Goal: Transaction & Acquisition: Purchase product/service

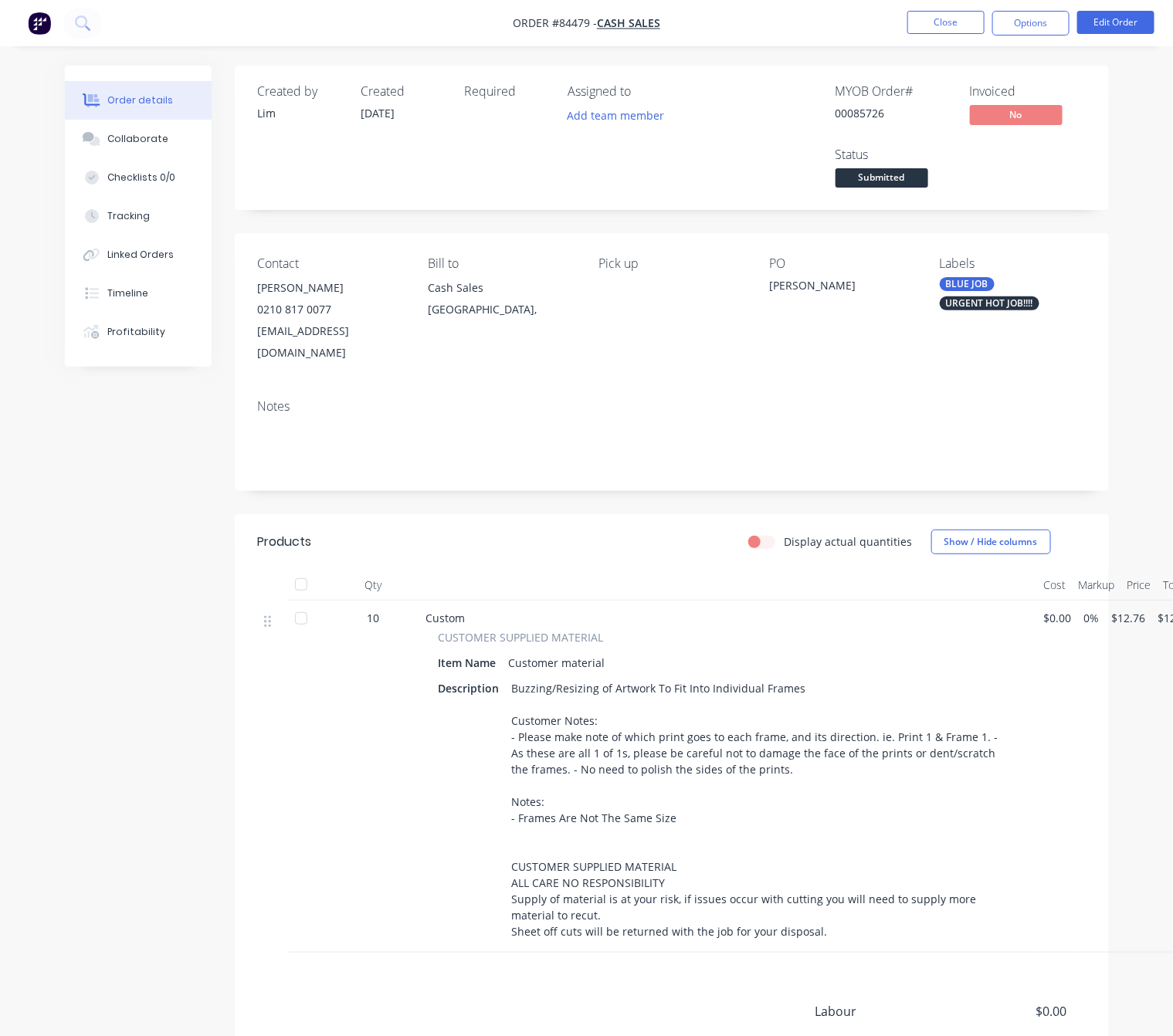
drag, startPoint x: 865, startPoint y: 366, endPoint x: 161, endPoint y: 709, distance: 783.1
click at [167, 721] on div "Created by [PERSON_NAME] Created [DATE] Required Assigned to Add team member MY…" at bounding box center [587, 646] width 1044 height 1162
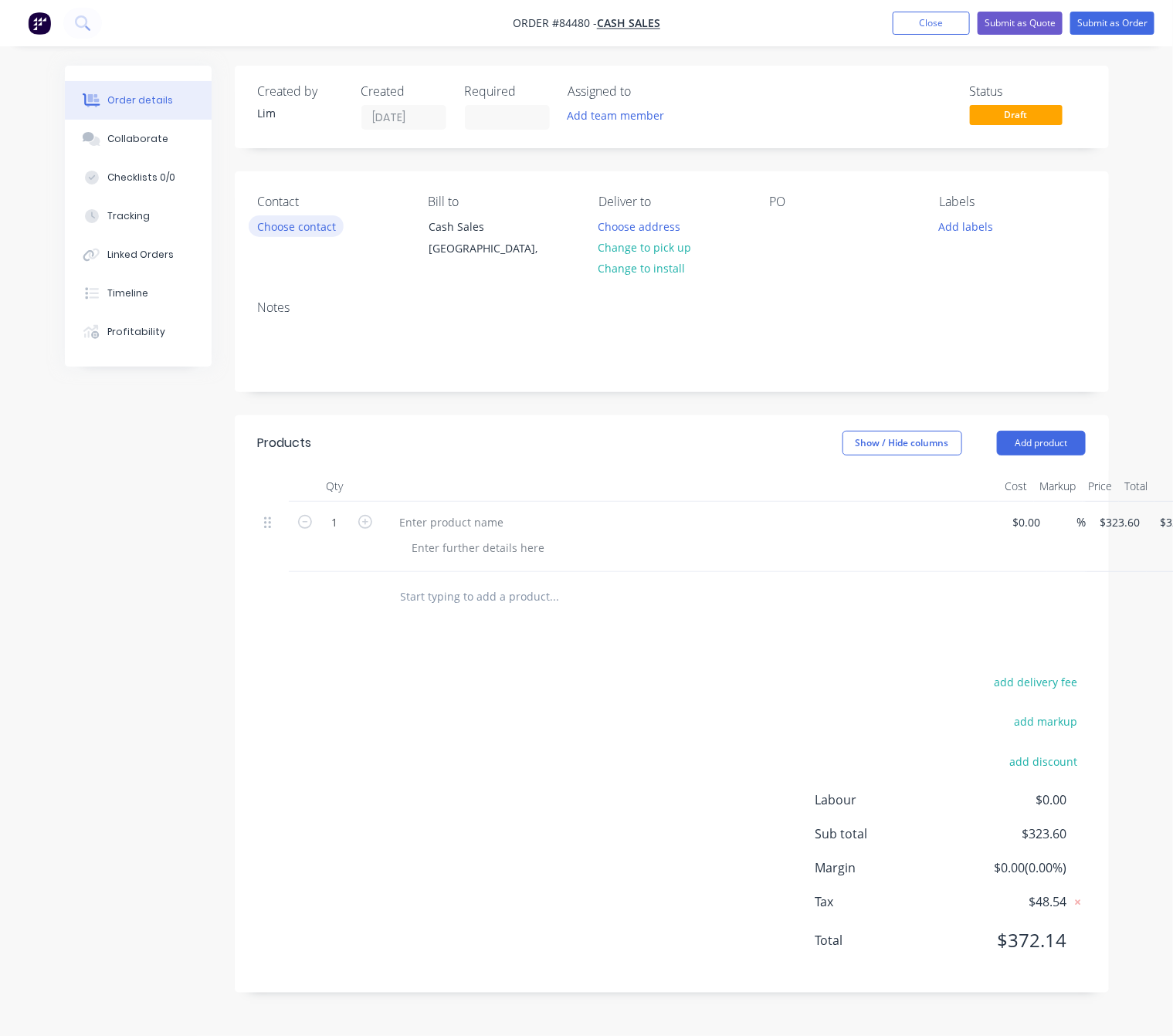
click at [276, 228] on button "Choose contact" at bounding box center [296, 226] width 95 height 21
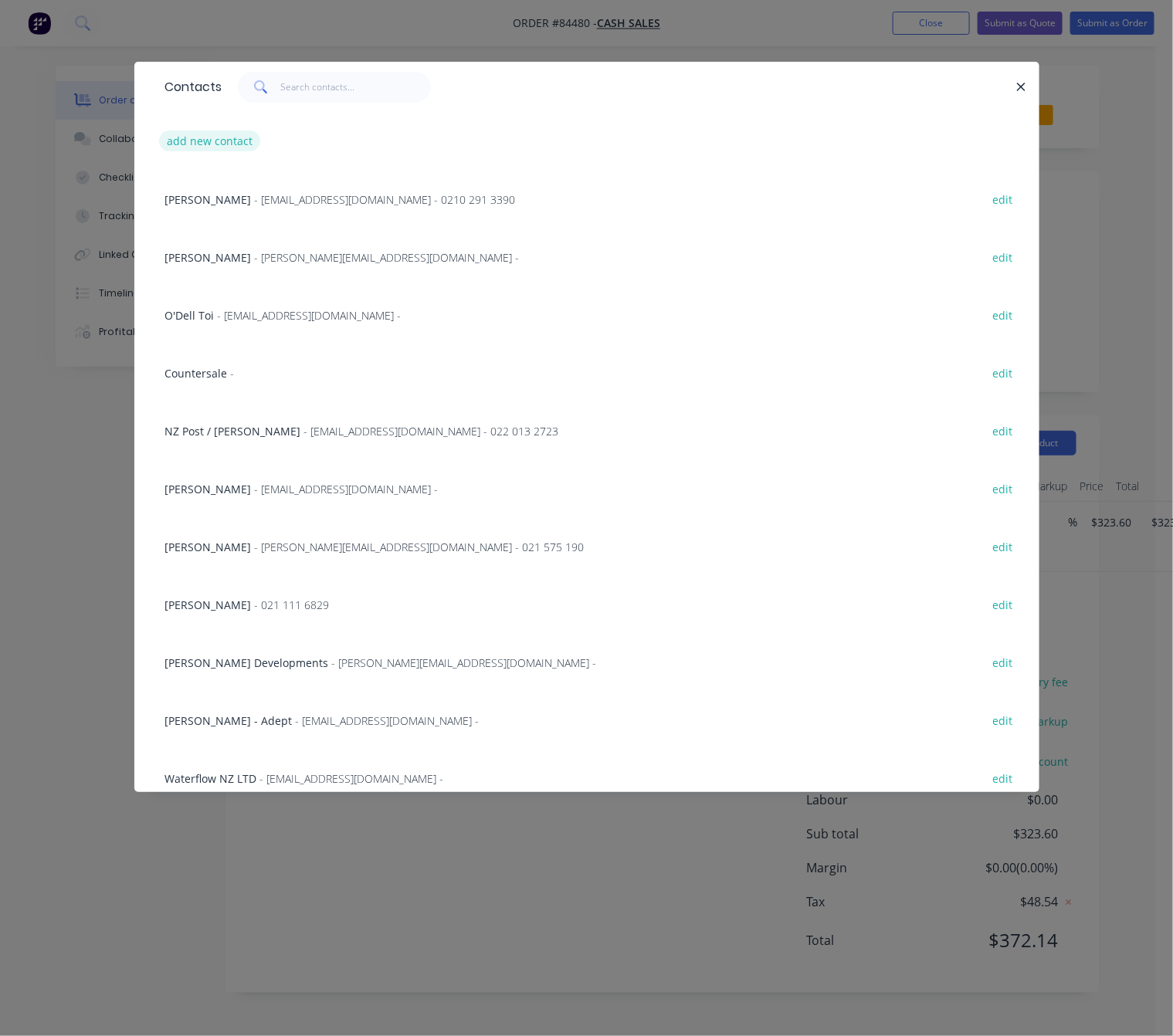
click at [249, 137] on button "add new contact" at bounding box center [210, 141] width 102 height 21
select select "NZ"
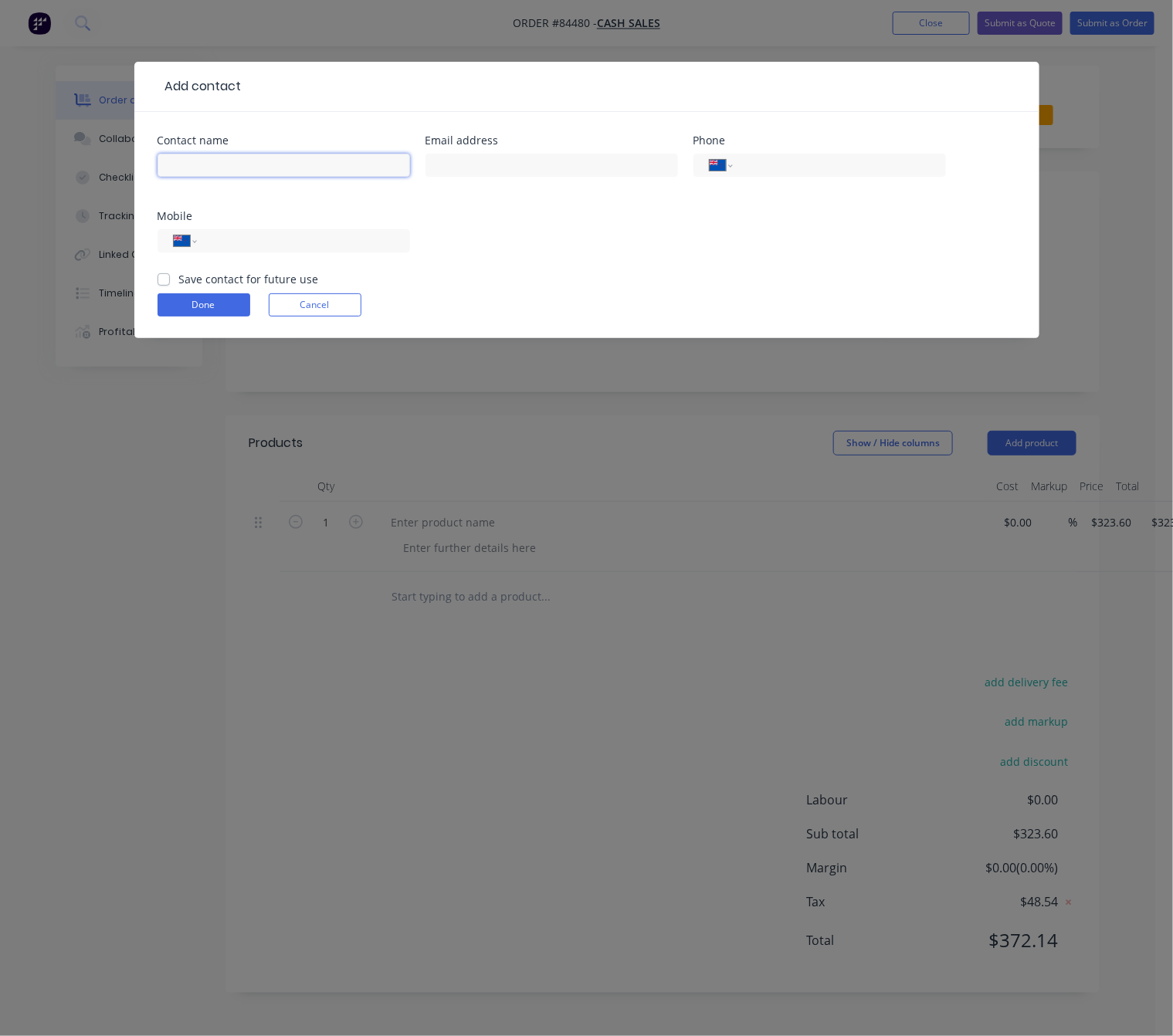
click at [247, 163] on input "text" at bounding box center [284, 165] width 252 height 24
paste input "Arch Hive<arch.hivenz@gmail.com>"
drag, startPoint x: 356, startPoint y: 167, endPoint x: 214, endPoint y: 165, distance: 142.0
click at [214, 165] on input "Arch Hive<arch.hivenz@gmail.com>" at bounding box center [284, 165] width 252 height 24
type input "Arch Hive"
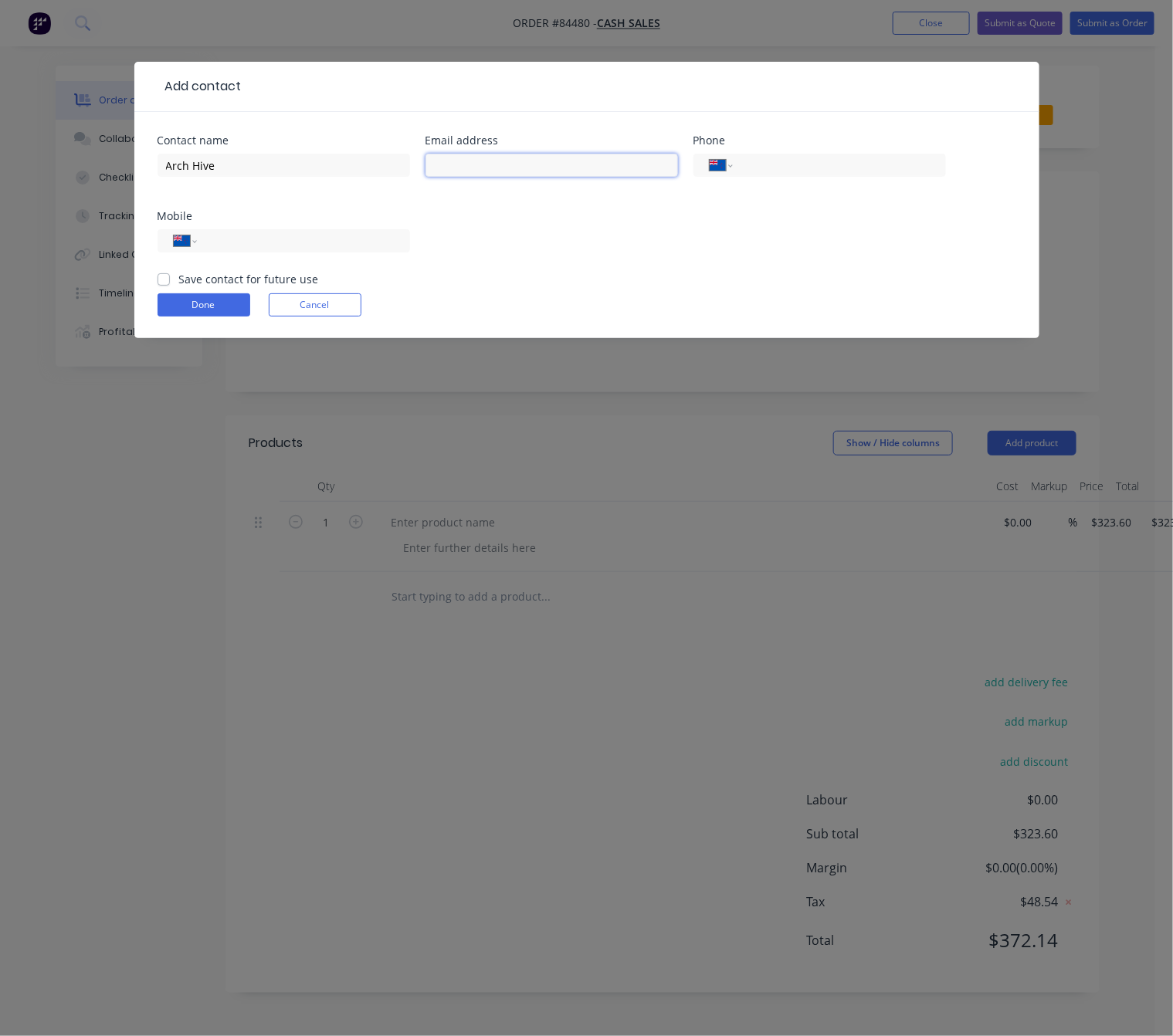
click at [505, 171] on input "text" at bounding box center [551, 165] width 252 height 24
paste input "<arch.hivenz@gmail.com>"
click at [439, 163] on input "<arch.hivenz@gmail.com>" at bounding box center [551, 165] width 252 height 24
click at [586, 174] on input "arch.hivenz@gmail.com>" at bounding box center [551, 165] width 252 height 24
type input "arch.hivenz@gmail.com"
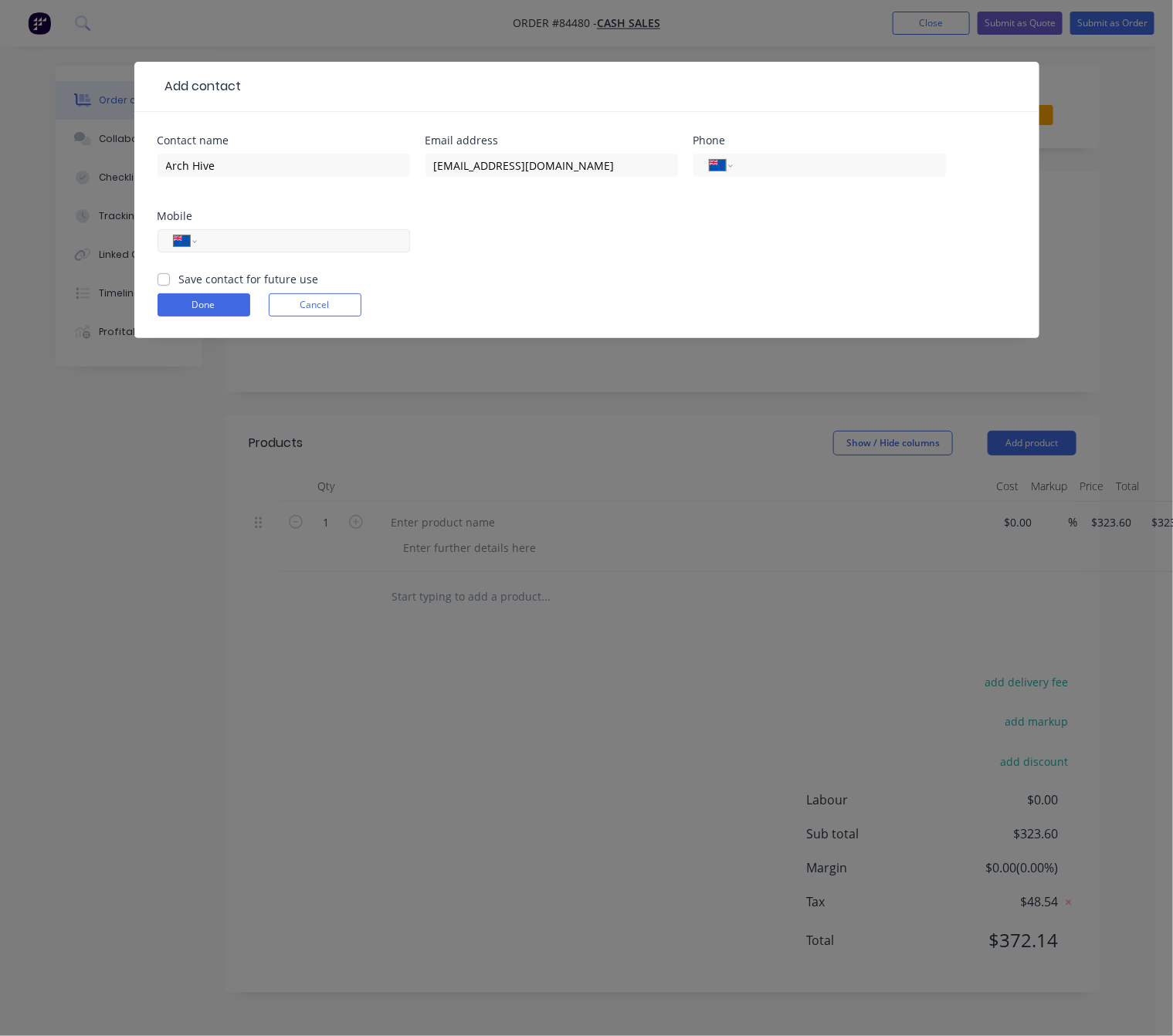
click at [311, 242] on input "tel" at bounding box center [301, 241] width 185 height 18
type input "021 862 905"
click at [179, 280] on label "Save contact for future use" at bounding box center [249, 279] width 140 height 16
click at [161, 280] on input "Save contact for future use" at bounding box center [164, 279] width 12 height 15
checkbox input "true"
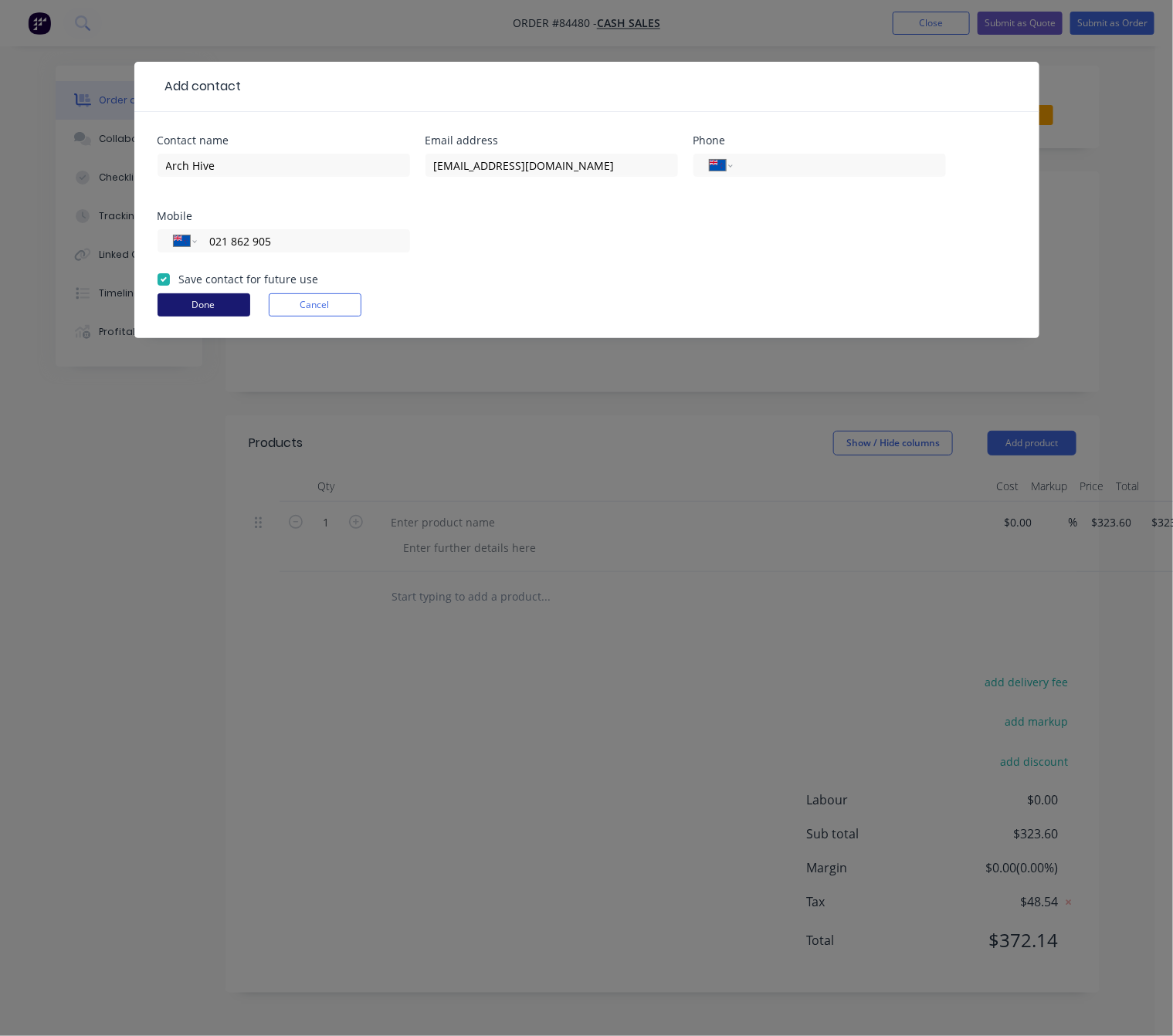
click at [195, 302] on button "Done" at bounding box center [204, 304] width 93 height 24
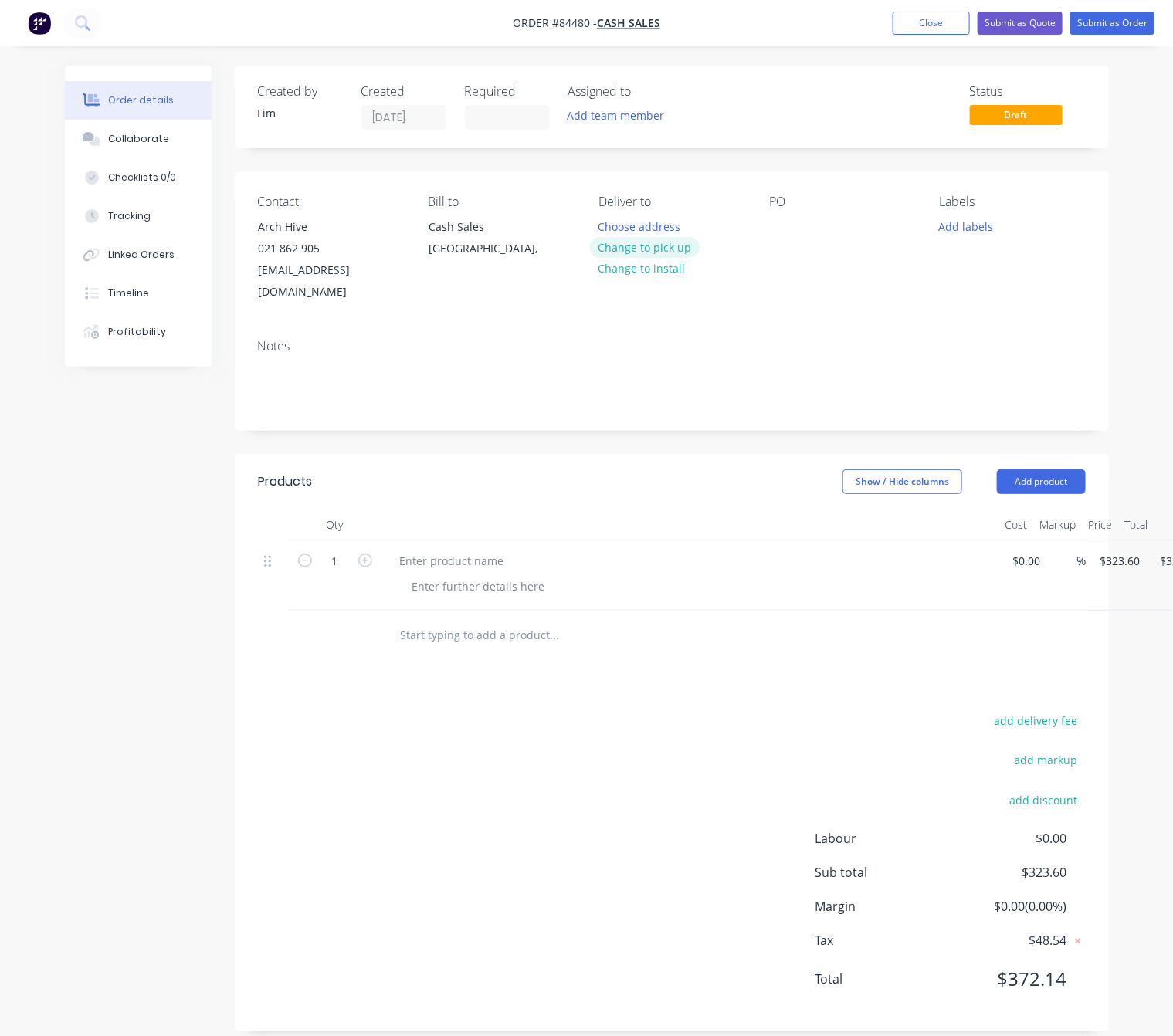
click at [650, 250] on button "Change to pick up" at bounding box center [645, 248] width 110 height 21
click at [777, 217] on div at bounding box center [781, 227] width 25 height 23
click at [975, 223] on button "Add labels" at bounding box center [966, 226] width 71 height 21
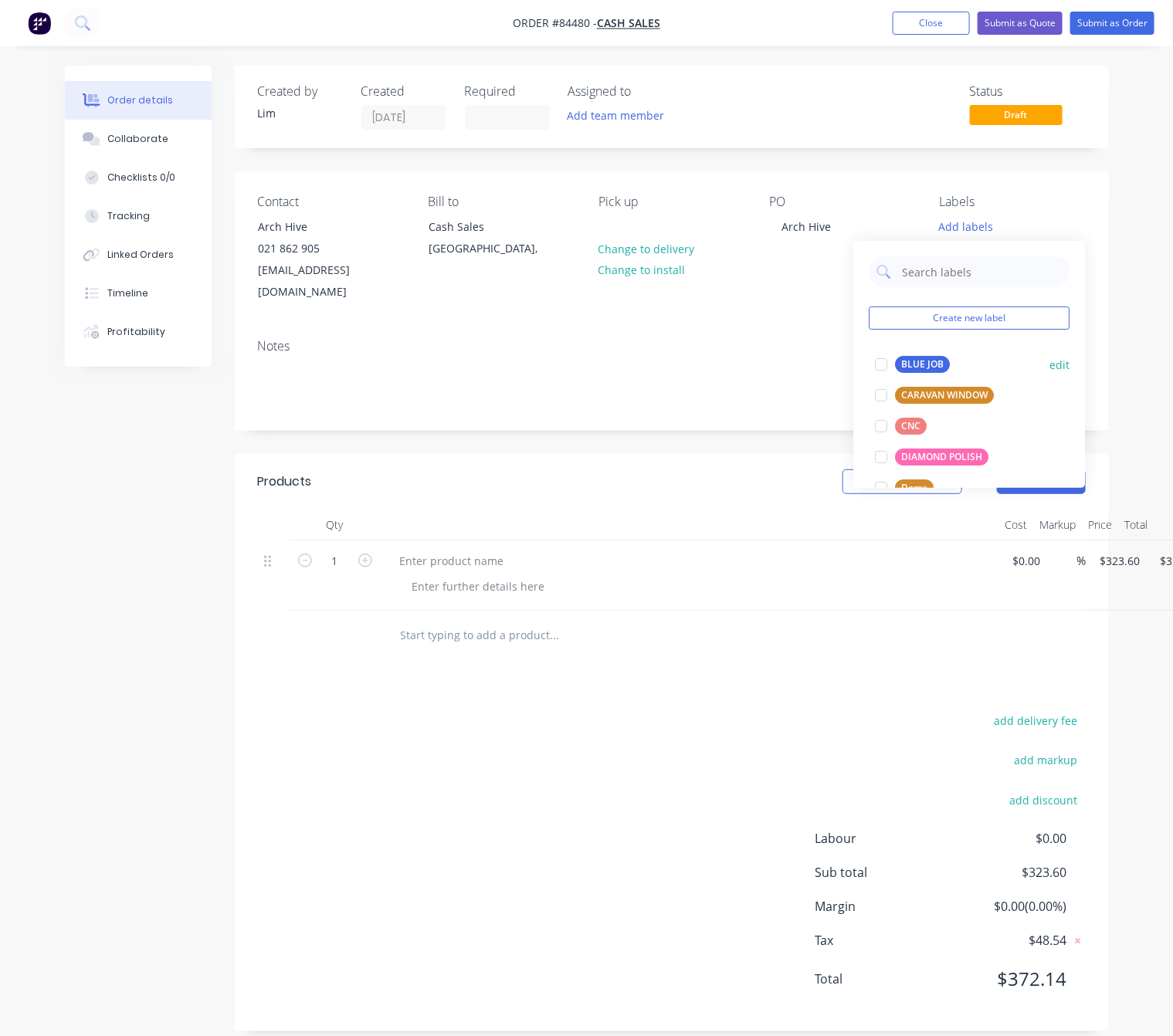
drag, startPoint x: 937, startPoint y: 359, endPoint x: 928, endPoint y: 367, distance: 12.0
click at [936, 359] on div "BLUE JOB" at bounding box center [923, 364] width 55 height 17
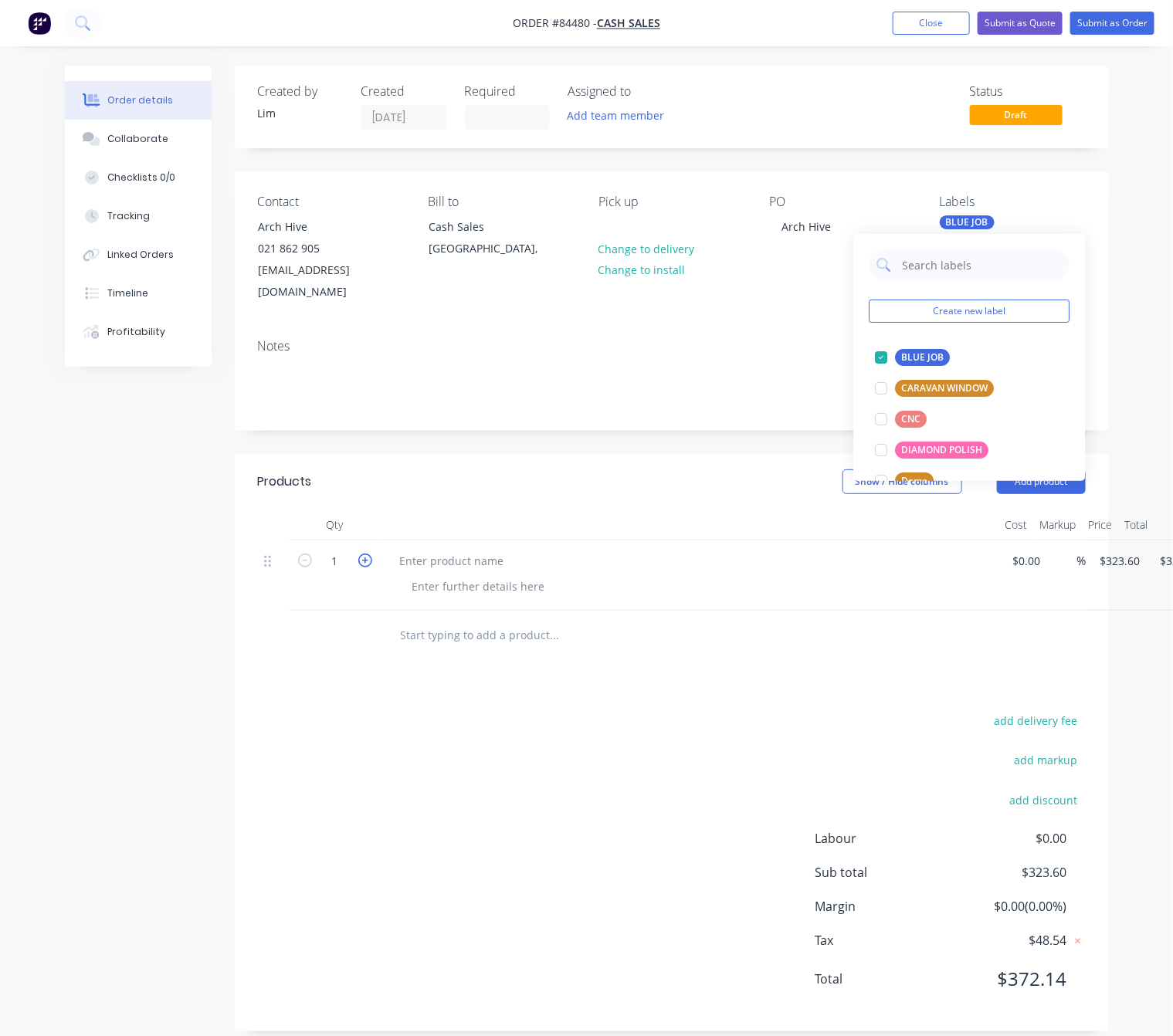
drag, startPoint x: 195, startPoint y: 540, endPoint x: 357, endPoint y: 542, distance: 162.0
click at [192, 540] on div "Created by Lim Created 09/09/25 Required Assigned to Add team member Status Dra…" at bounding box center [587, 560] width 1044 height 989
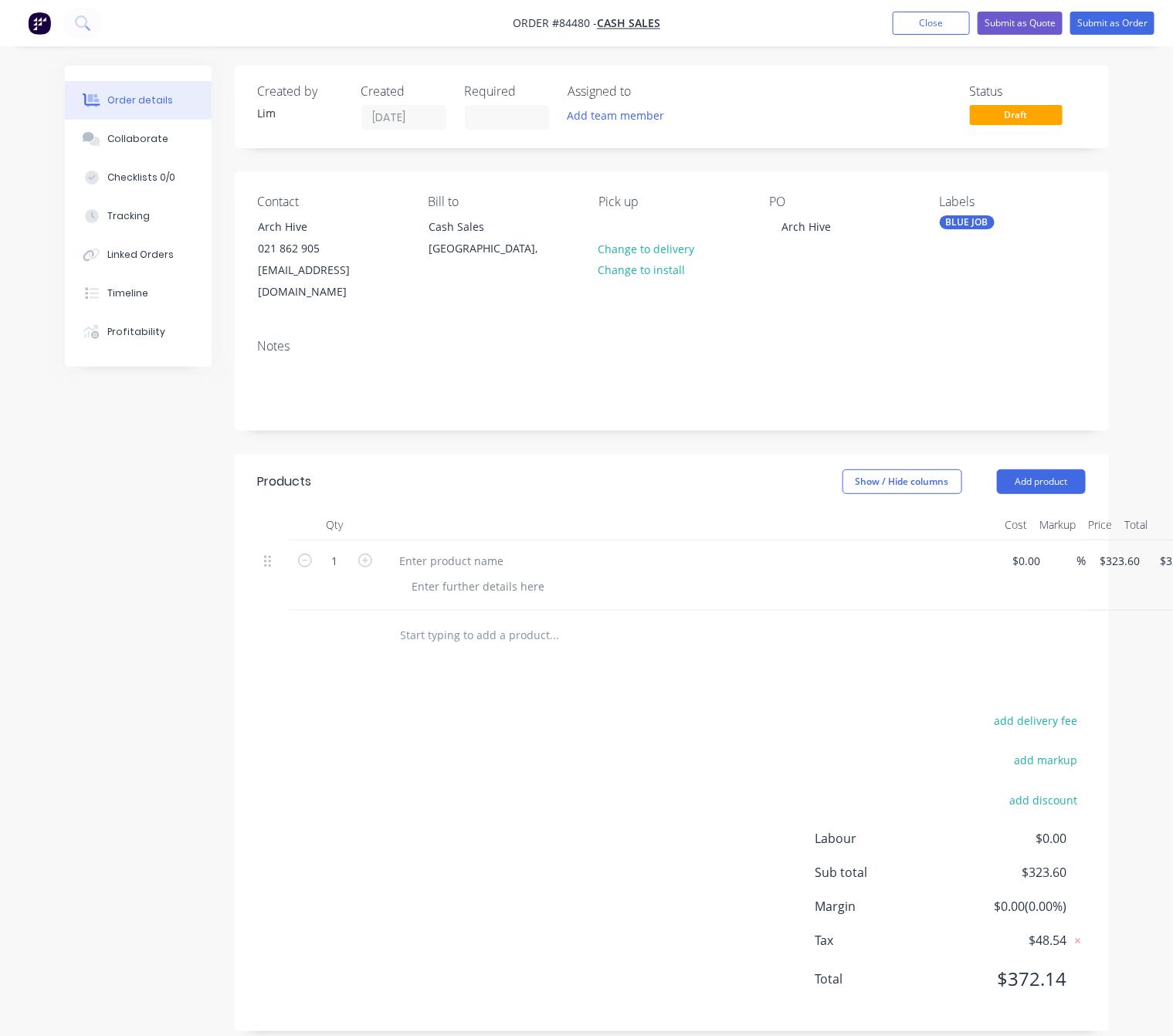
scroll to position [0, 72]
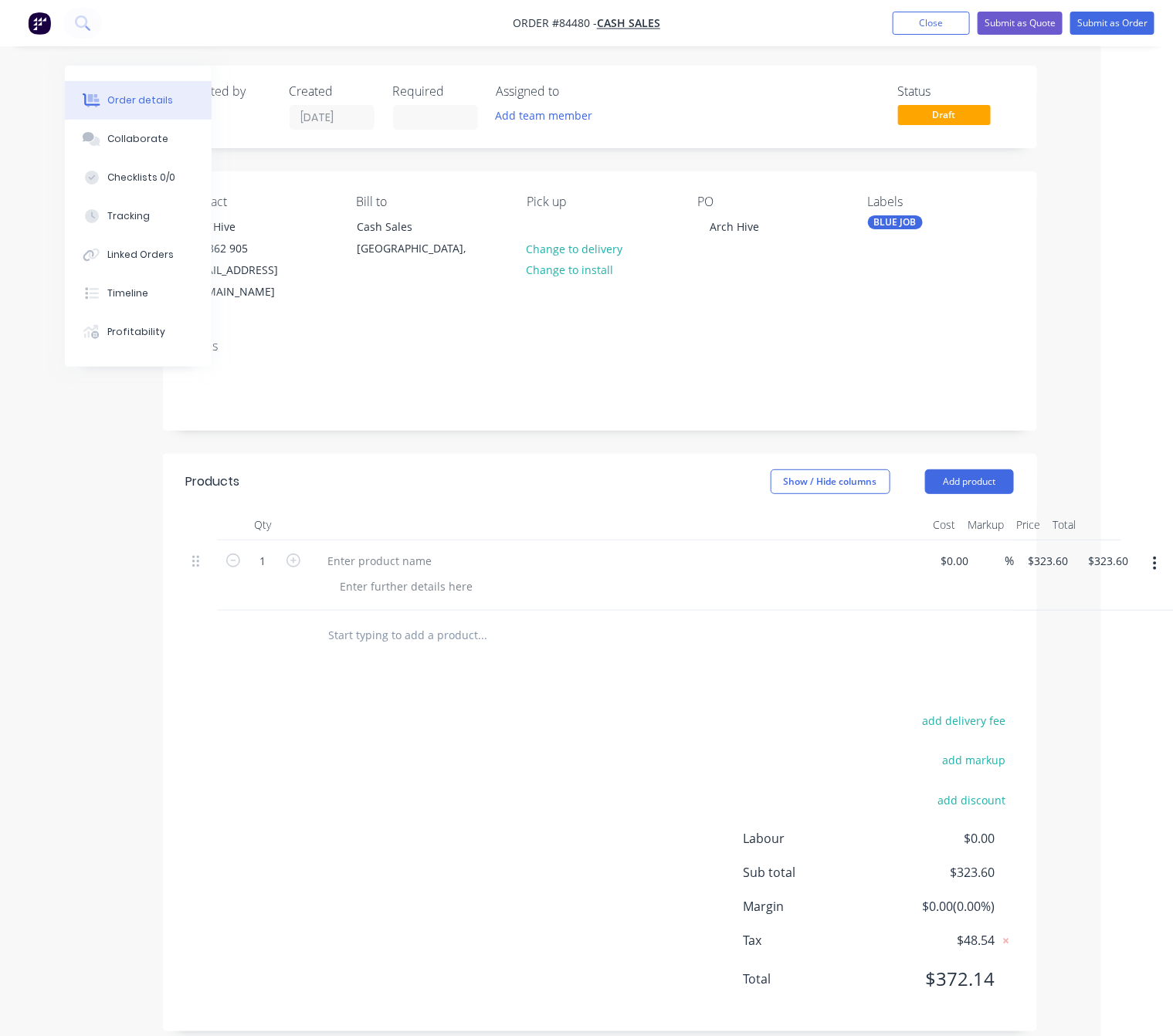
click at [1152, 555] on icon "button" at bounding box center [1154, 563] width 4 height 17
click at [1094, 655] on div "Delete" at bounding box center [1100, 666] width 119 height 23
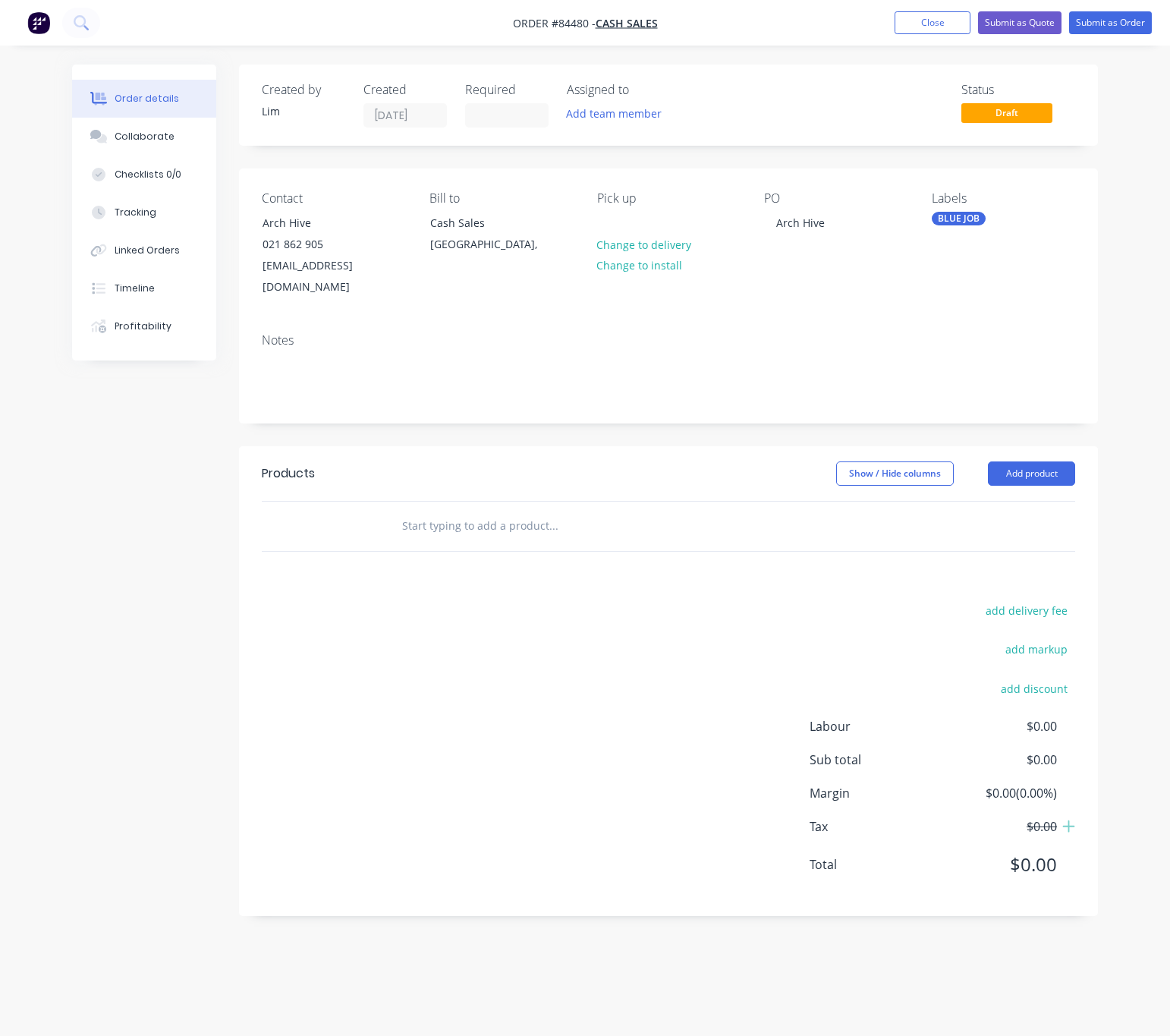
click at [461, 511] on input "text" at bounding box center [553, 526] width 304 height 31
type input "w"
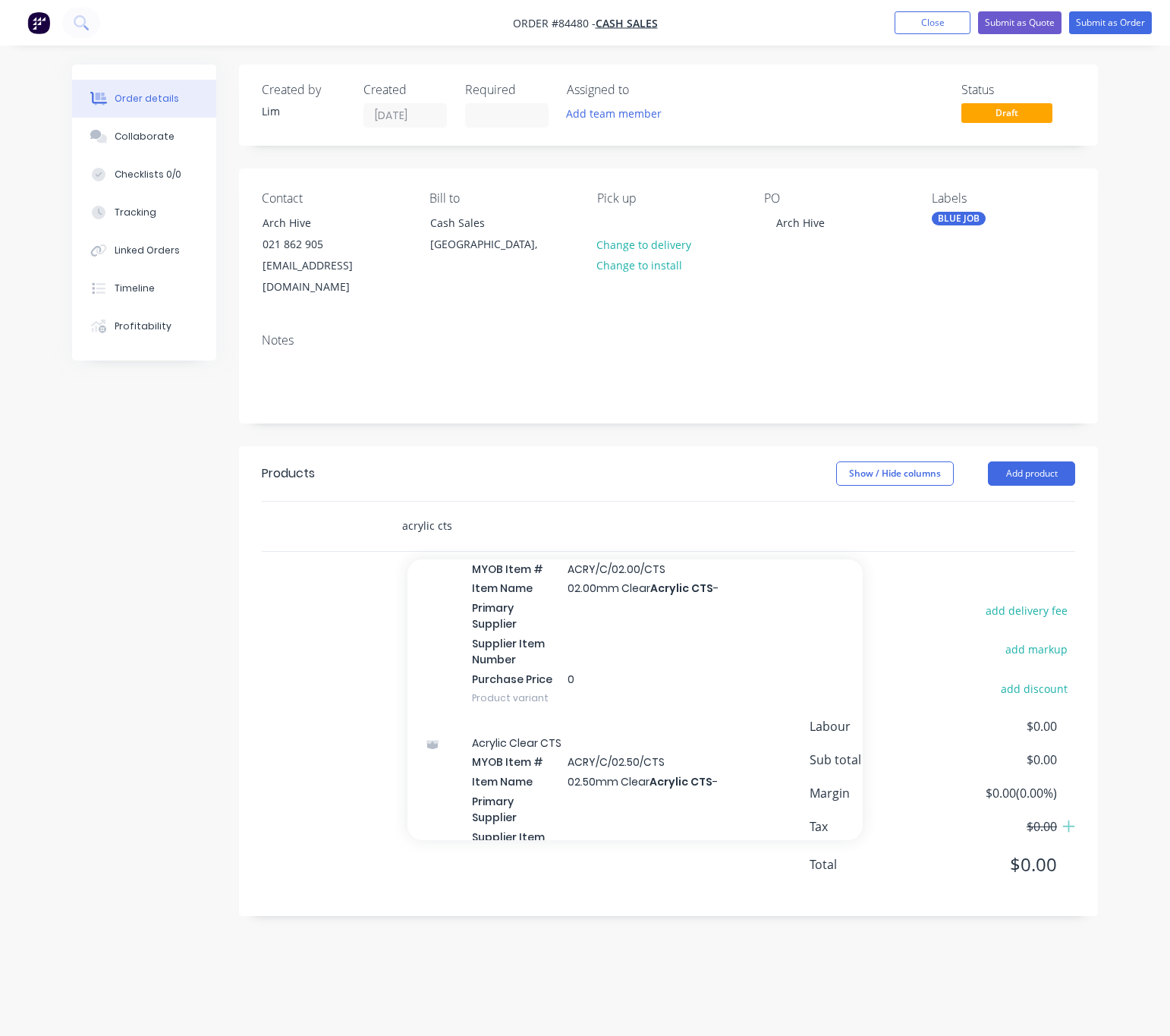
scroll to position [4439, 0]
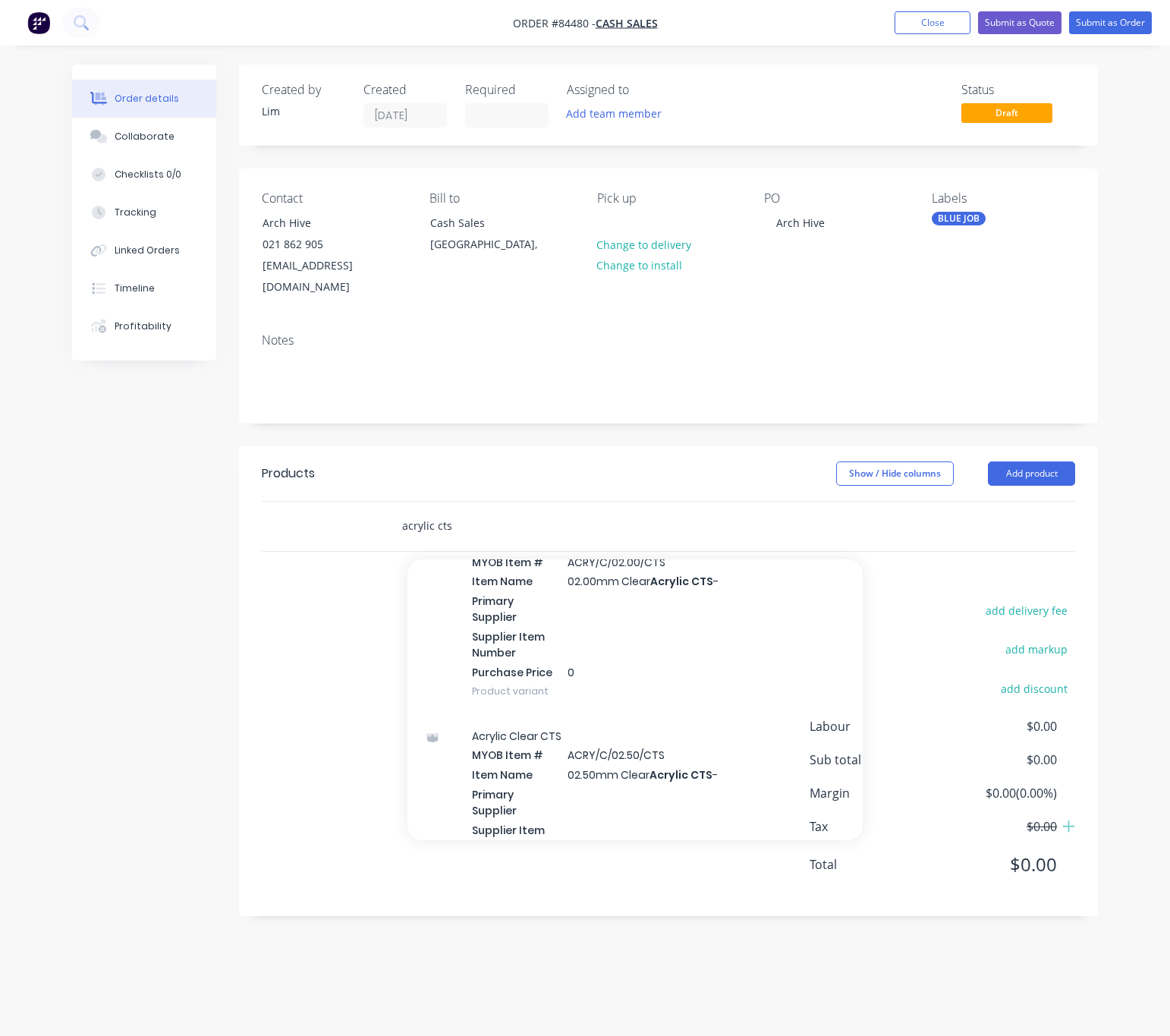
drag, startPoint x: 401, startPoint y: 506, endPoint x: 422, endPoint y: 511, distance: 21.6
click at [401, 511] on input "acrylic cts" at bounding box center [553, 526] width 304 height 31
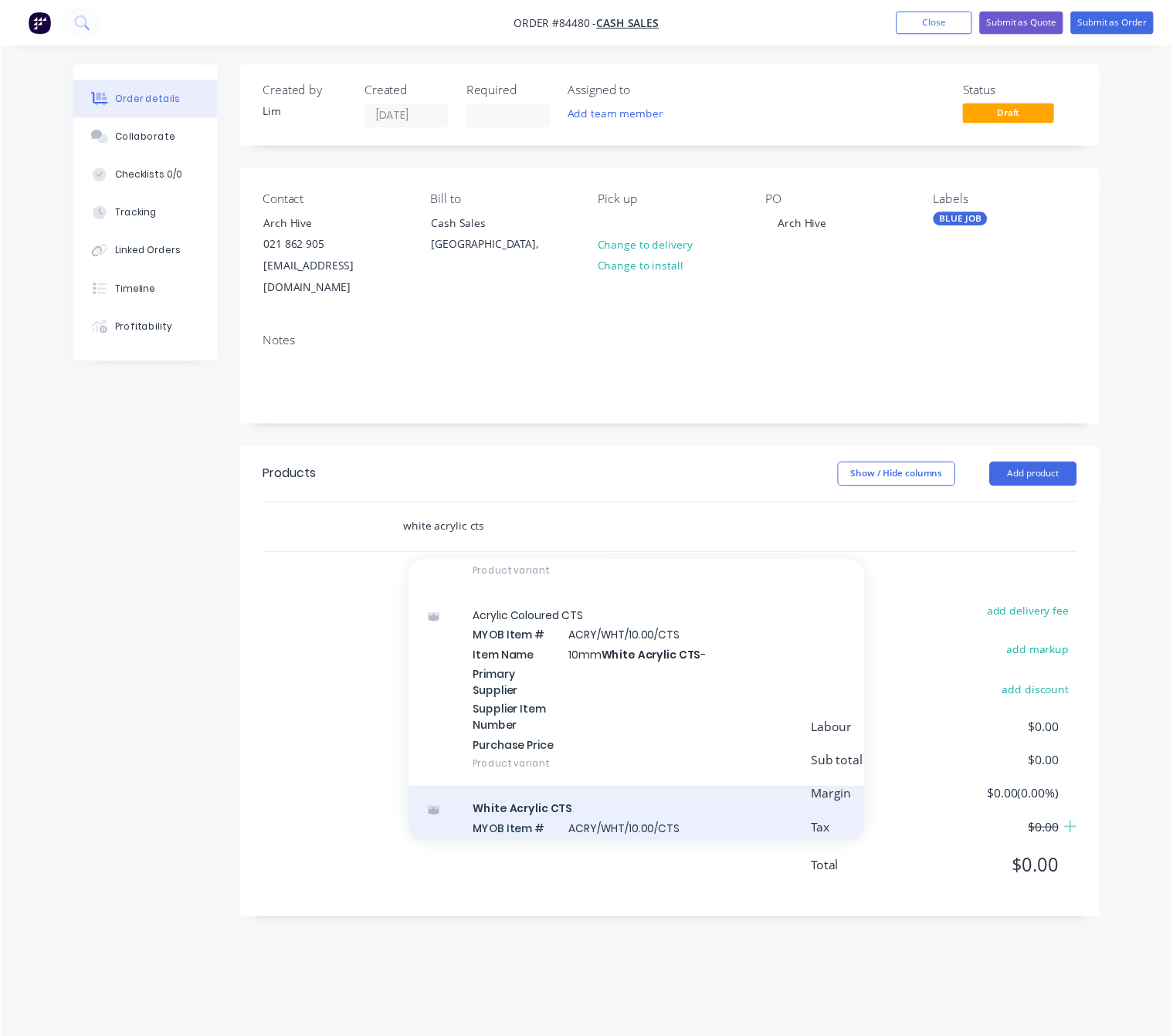
scroll to position [1158, 0]
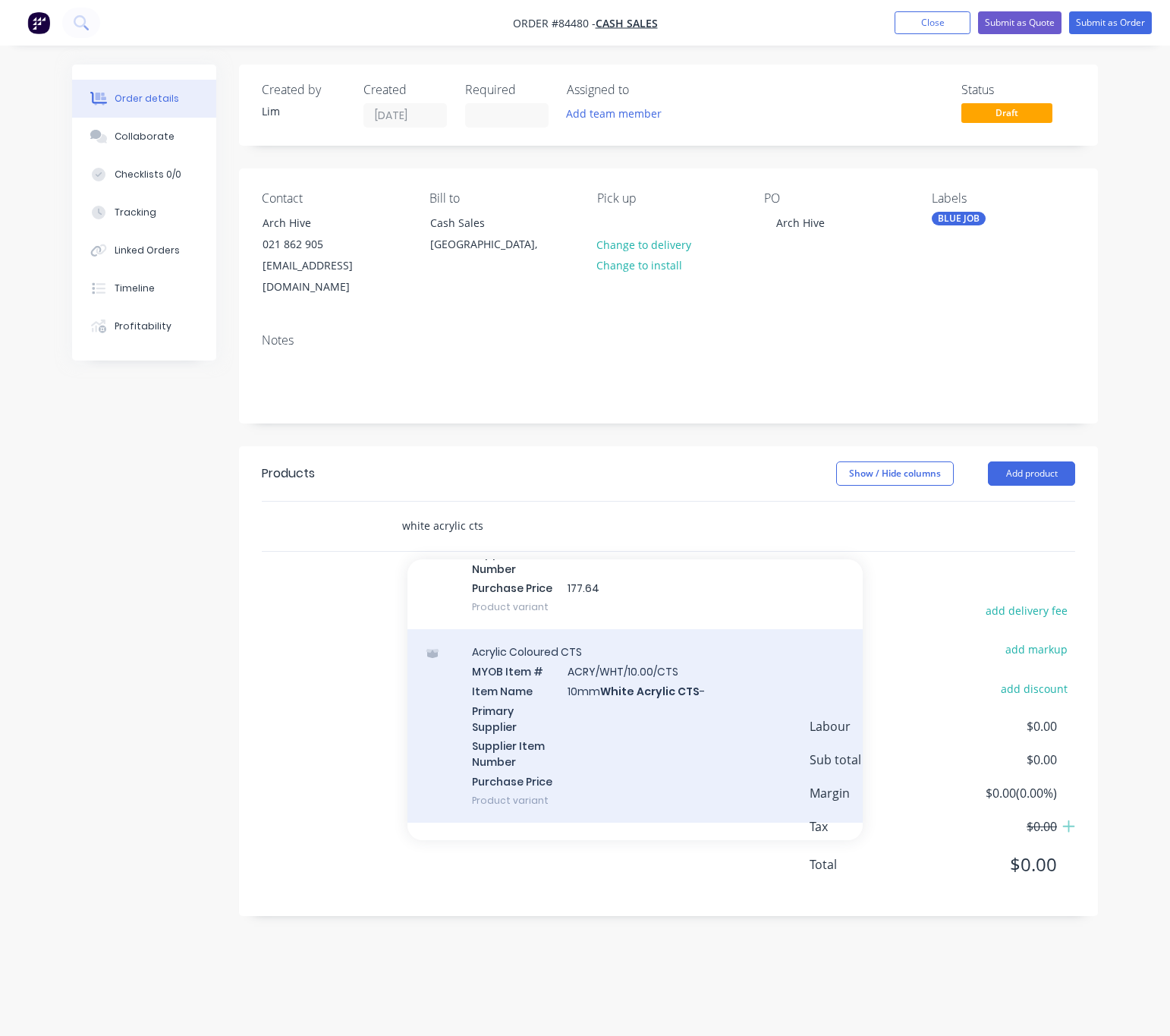
type input "white acrylic cts"
click at [750, 706] on div "Acrylic Coloured CTS MYOB Item # ACRY/WHT/10.00/CTS Item Name 10mm White Acryli…" at bounding box center [636, 726] width 455 height 193
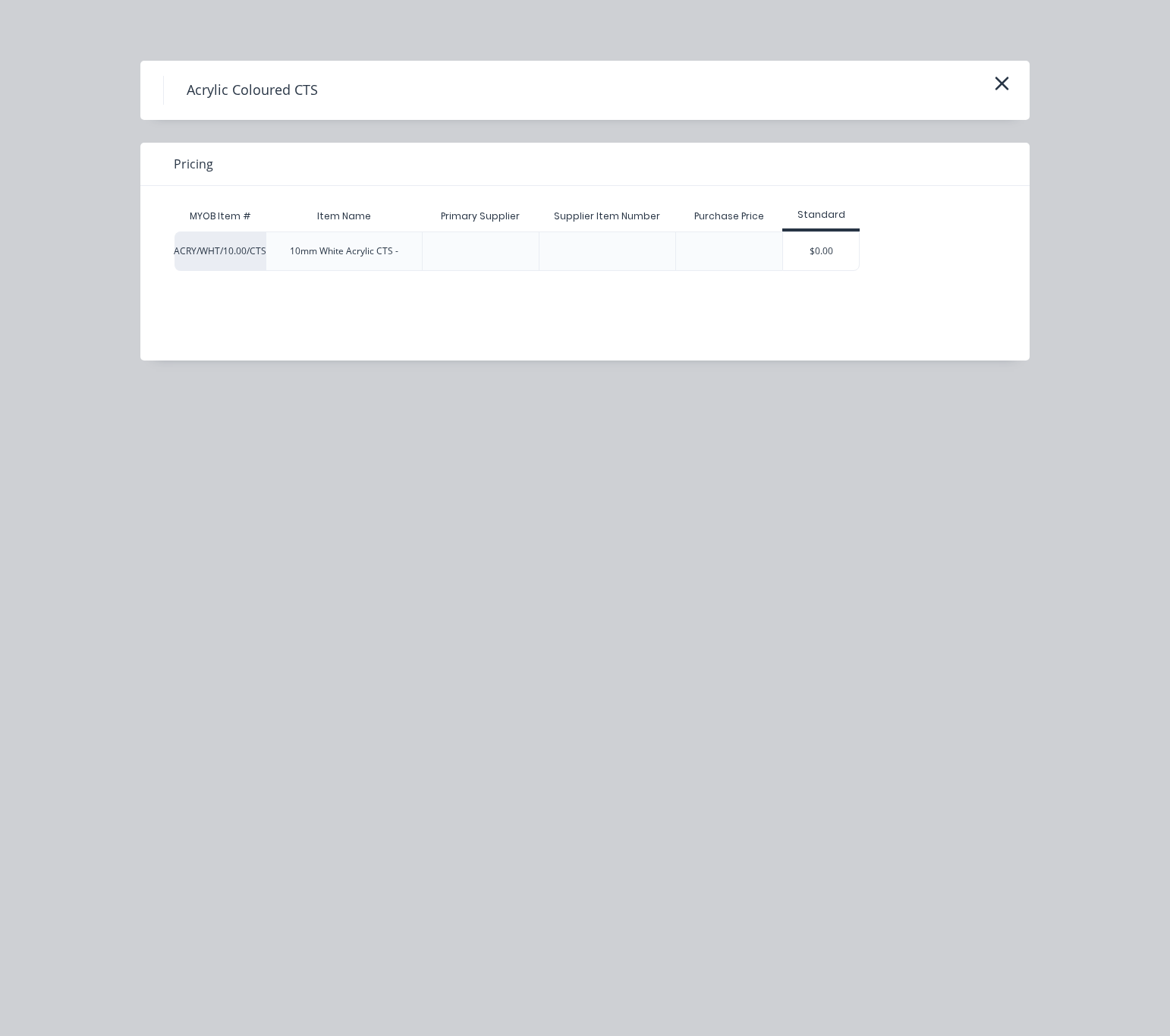
drag, startPoint x: 830, startPoint y: 269, endPoint x: 831, endPoint y: 256, distance: 13.0
click at [830, 267] on div "$0.00" at bounding box center [822, 251] width 76 height 38
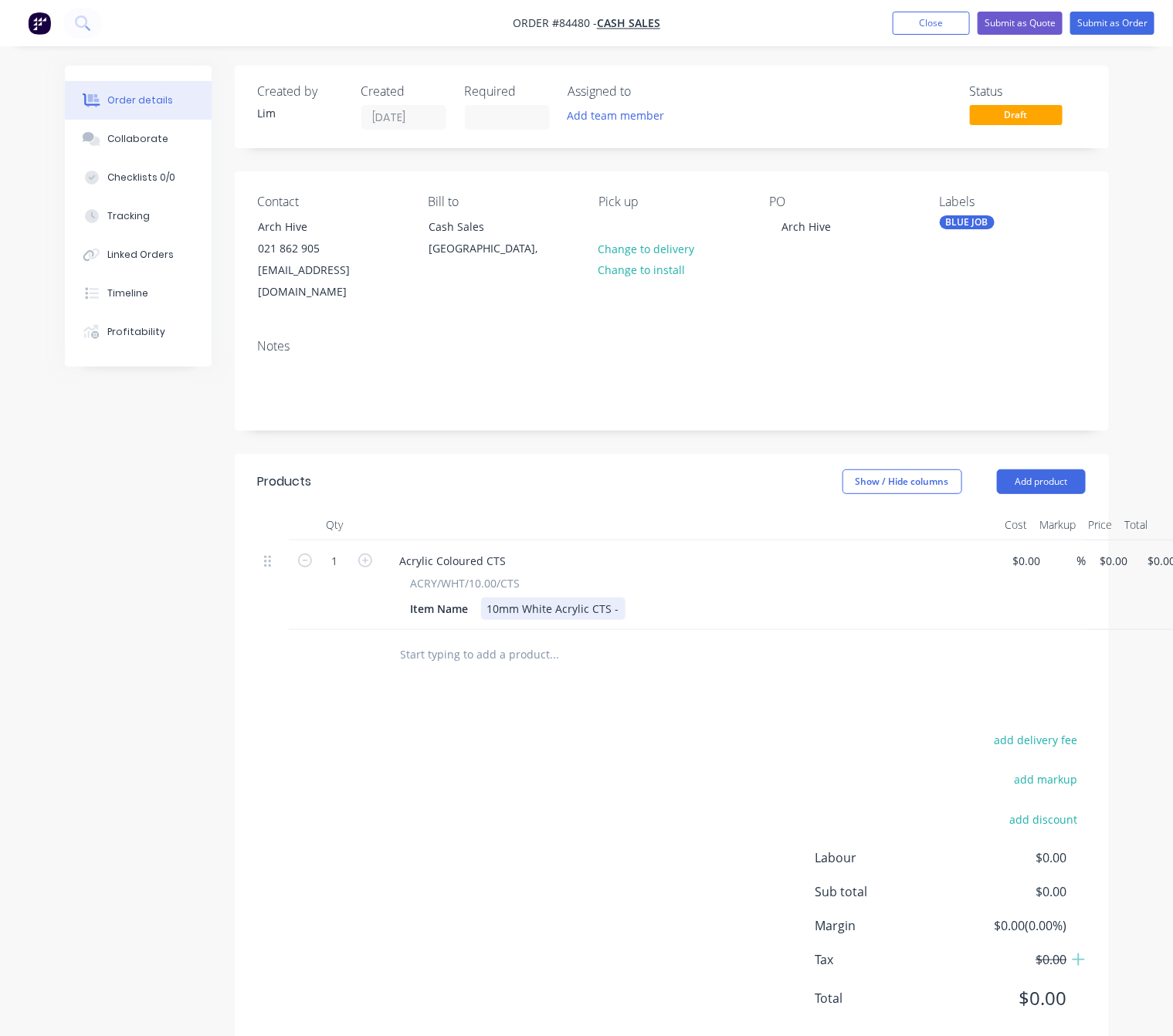
drag, startPoint x: 621, startPoint y: 589, endPoint x: 647, endPoint y: 587, distance: 26.1
click at [621, 597] on div "10mm White Acrylic CTS -" at bounding box center [553, 609] width 145 height 23
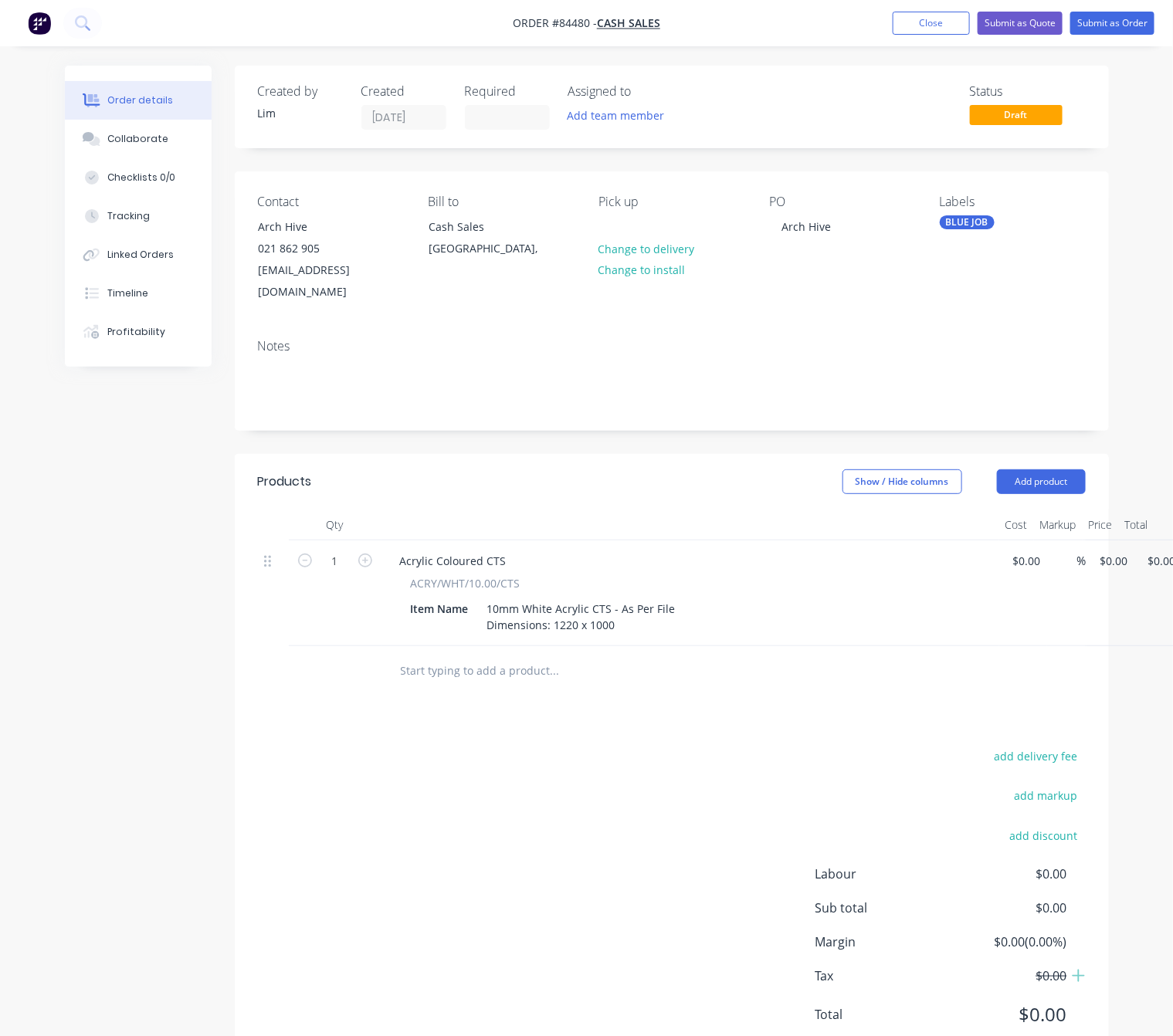
click at [610, 758] on div "add delivery fee add markup add discount Labour $0.00 Sub total $0.00 Margin $0…" at bounding box center [671, 894] width 827 height 298
click at [621, 609] on div "10mm White Acrylic CTS - As Per File Dimensions: 1220 x 1000" at bounding box center [581, 616] width 200 height 39
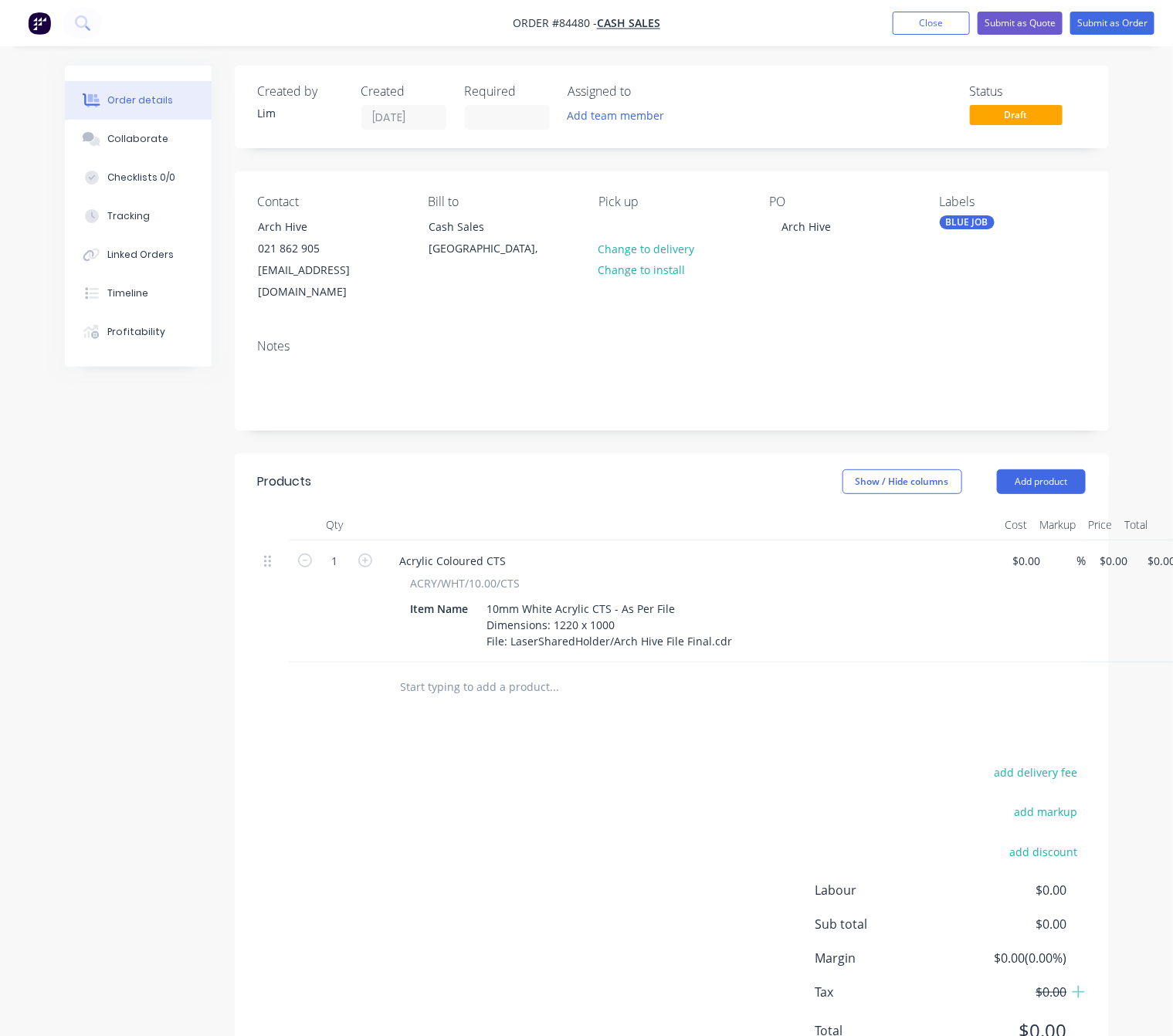
drag, startPoint x: 712, startPoint y: 748, endPoint x: 677, endPoint y: 705, distance: 55.4
click at [710, 739] on div "Products Show / Hide columns Add product Qty Cost Markup Price Total 1 Acrylic …" at bounding box center [671, 768] width 873 height 630
click at [723, 619] on div "10mm White Acrylic CTS - As Per File Dimensions: 1220 x 1000 File: LaserSharedH…" at bounding box center [610, 625] width 258 height 55
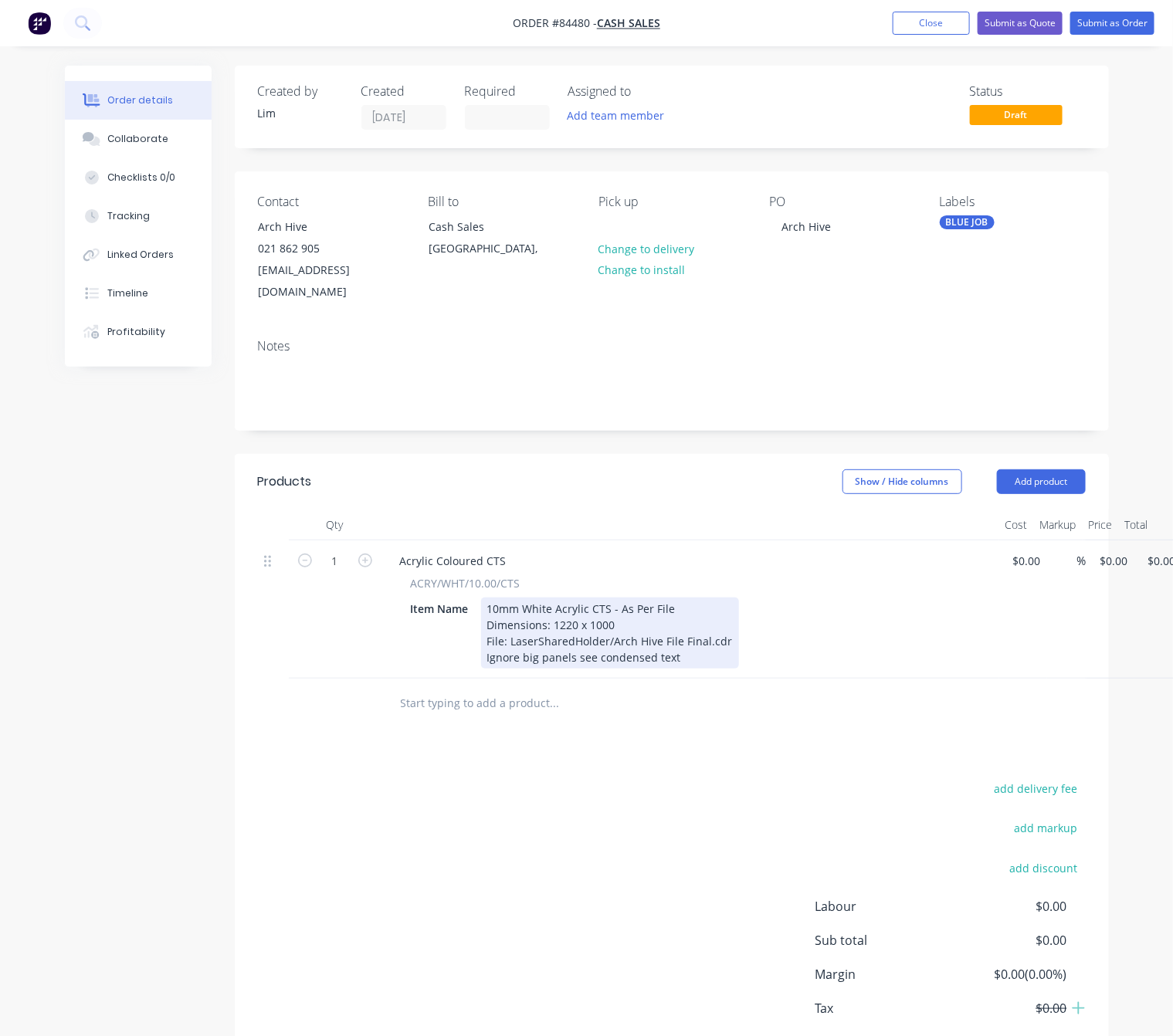
click at [485, 628] on div "10mm White Acrylic CTS - As Per File Dimensions: 1220 x 1000 File: LaserSharedH…" at bounding box center [610, 632] width 258 height 71
click at [530, 635] on div "10mm White Acrylic CTS - As Per File Dimensions: 1220 x 1000 File: LaserSharedH…" at bounding box center [610, 632] width 258 height 71
click at [549, 637] on div "10mm White Acrylic CTS - As Per File Dimensions: 1220 x 1000 File: LaserSharedH…" at bounding box center [610, 632] width 258 height 71
click at [583, 635] on div "10mm White Acrylic CTS - As Per File Dimensions: 1220 x 1000 File: LaserSharedH…" at bounding box center [610, 632] width 258 height 71
click at [605, 634] on div "10mm White Acrylic CTS - As Per File Dimensions: 1220 x 1000 File: LaserSharedH…" at bounding box center [610, 632] width 258 height 71
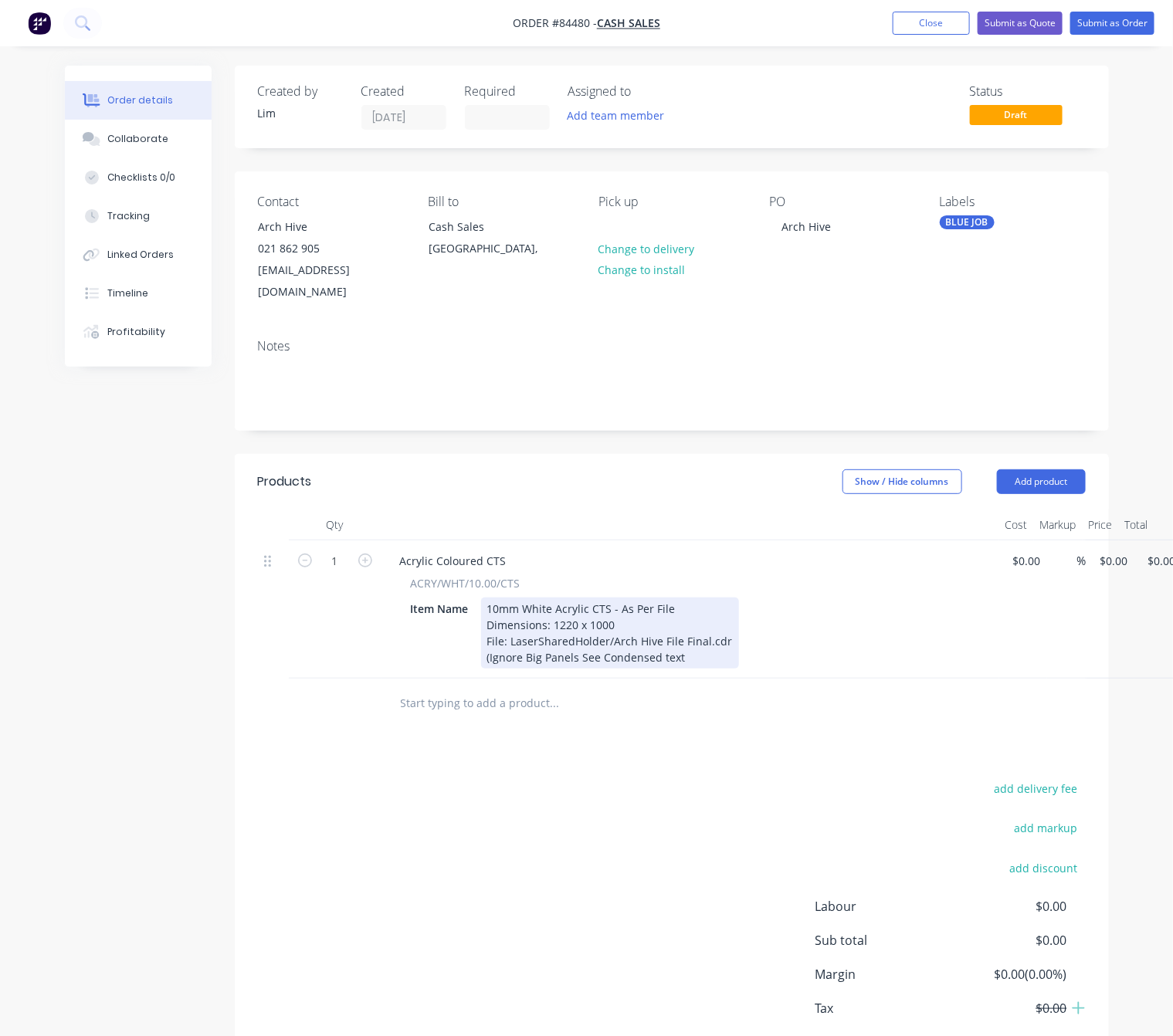
click at [667, 630] on div "10mm White Acrylic CTS - As Per File Dimensions: 1220 x 1000 File: LaserSharedH…" at bounding box center [610, 632] width 258 height 71
click at [706, 633] on div "10mm White Acrylic CTS - As Per File Dimensions: 1220 x 1000 File: LaserSharedH…" at bounding box center [610, 632] width 258 height 71
click at [595, 633] on div "10mm White Acrylic CTS - As Per File Dimensions: 1220 x 1000 File: LaserSharedH…" at bounding box center [610, 632] width 258 height 71
click at [725, 630] on div "10mm White Acrylic CTS - As Per File Dimensions: 1220 x 1000 File: LaserSharedH…" at bounding box center [612, 632] width 261 height 71
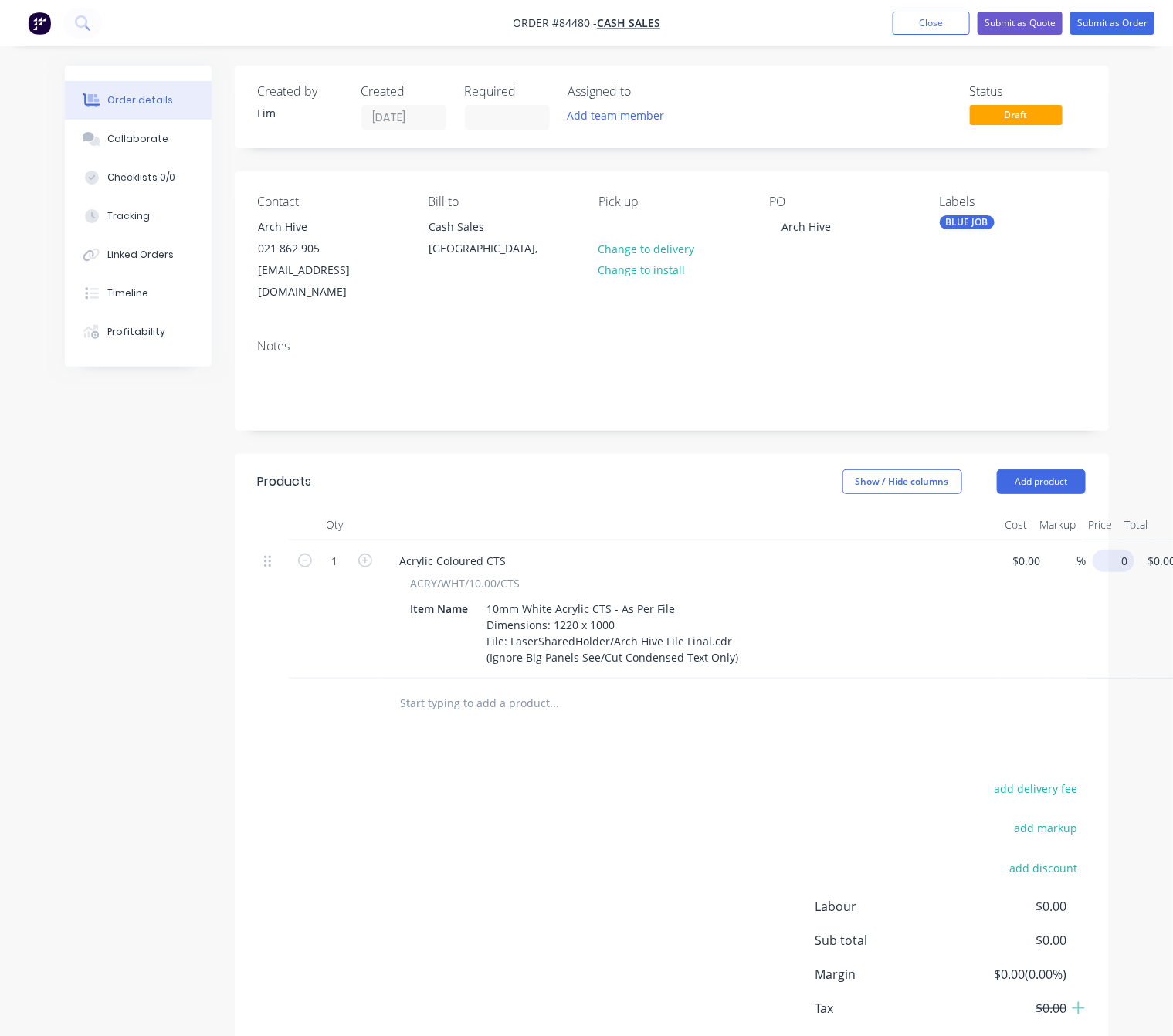
click at [1085, 541] on div "1 Acrylic Coloured CTS ACRY/WHT/10.00/CTS Item Name 10mm White Acrylic CTS - As…" at bounding box center [671, 610] width 827 height 138
click at [1134, 541] on div "$0.00 $0.00" at bounding box center [1158, 610] width 48 height 138
click at [1117, 549] on input "94579" at bounding box center [1117, 561] width 39 height 23
click at [1118, 549] on input "94579" at bounding box center [1117, 561] width 39 height 23
click at [1119, 549] on input "94579" at bounding box center [1117, 561] width 39 height 23
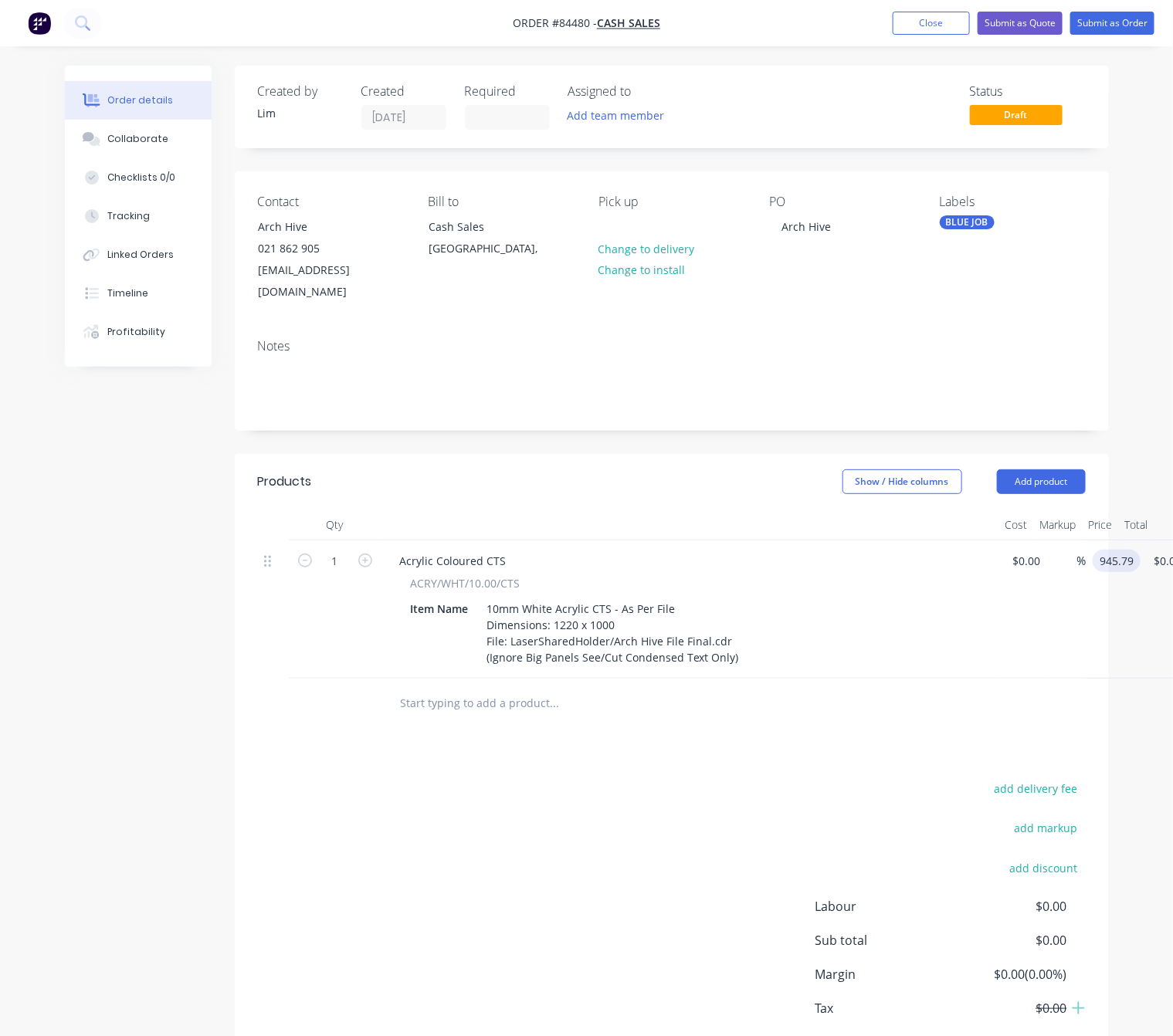
type input "$945.79"
click at [535, 815] on div "add delivery fee add markup add discount Labour $0.00 Sub total $0.00 Margin $0…" at bounding box center [671, 926] width 827 height 298
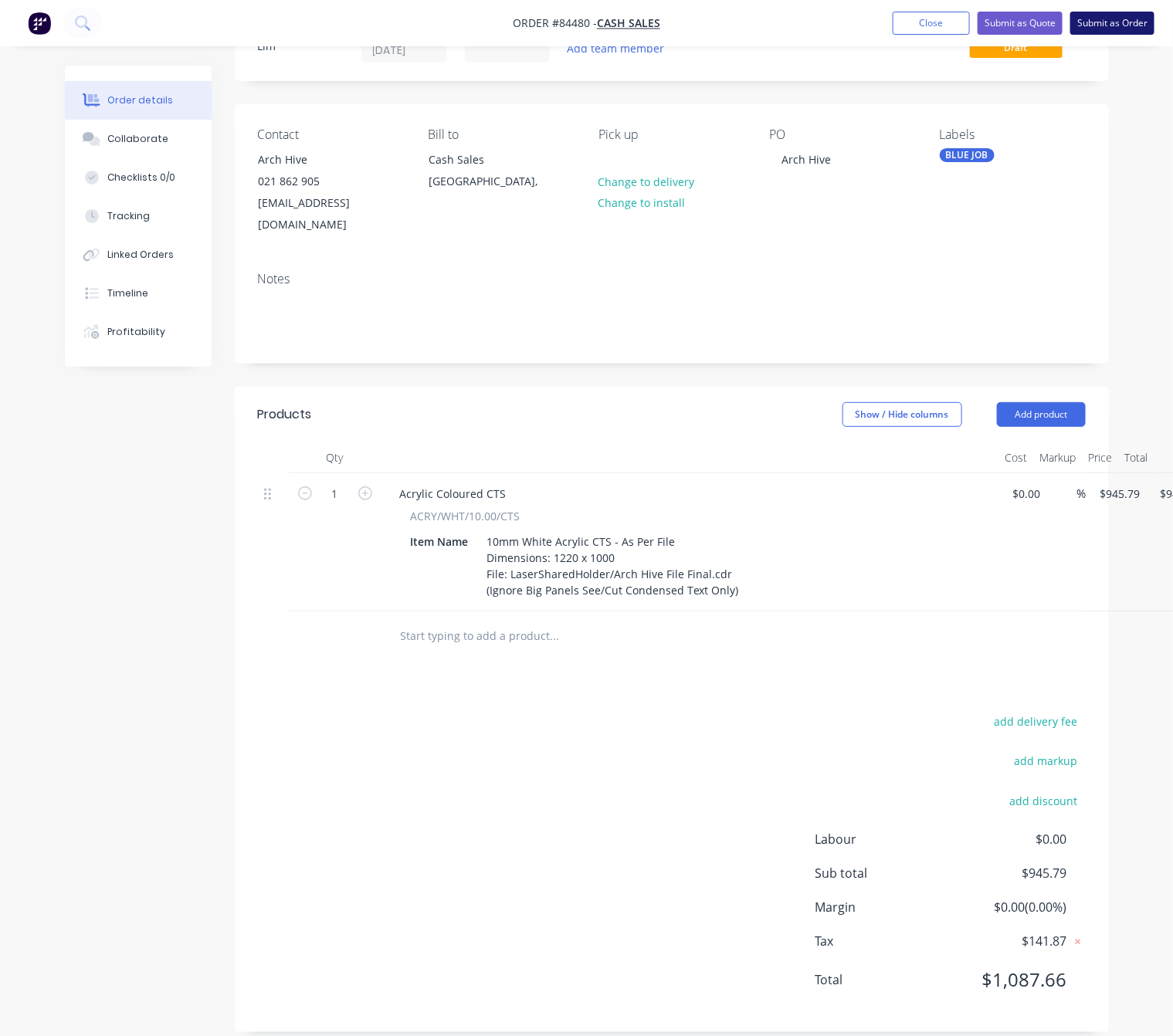
click at [1122, 27] on button "Submit as Order" at bounding box center [1112, 23] width 84 height 24
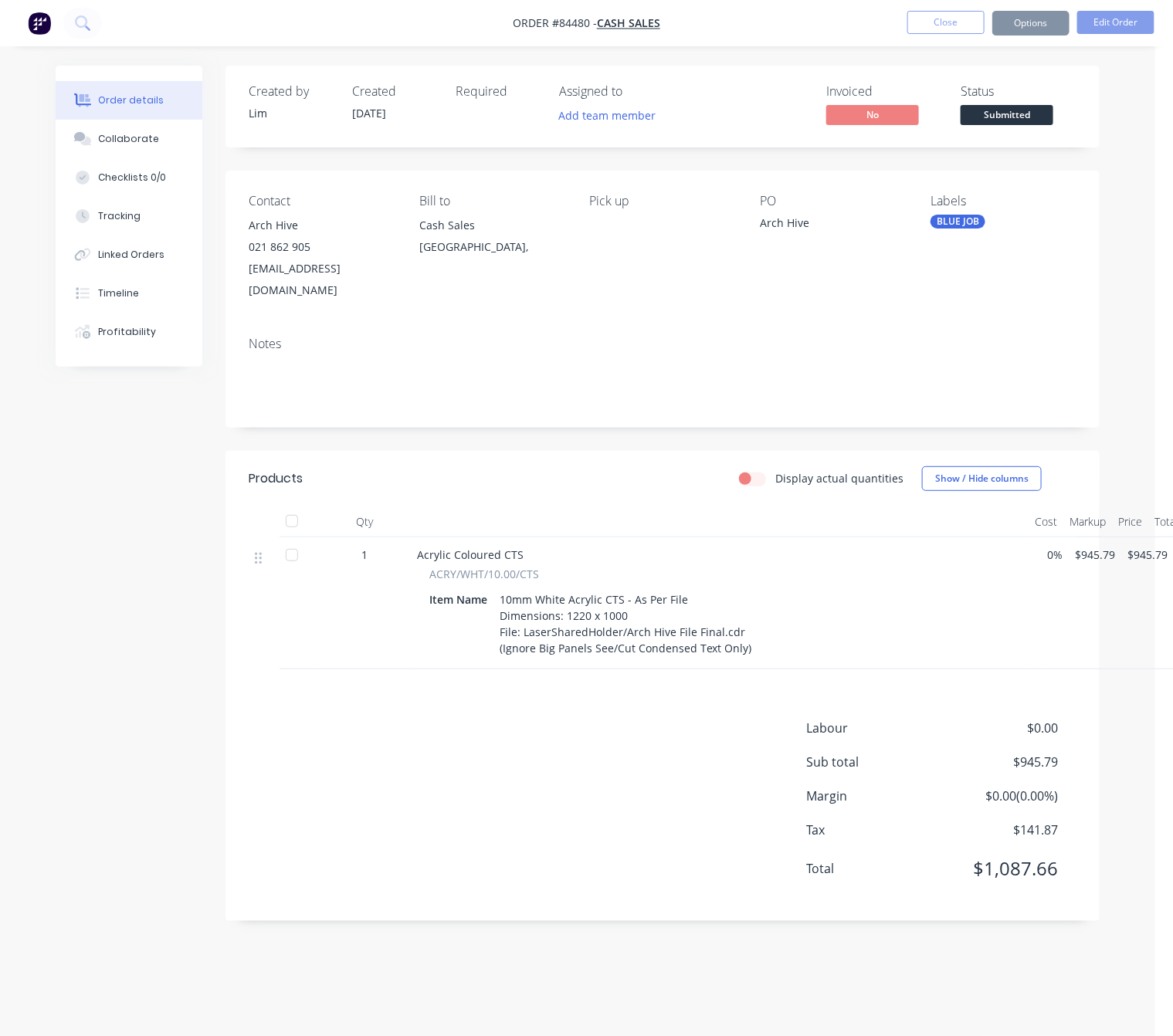
scroll to position [0, 0]
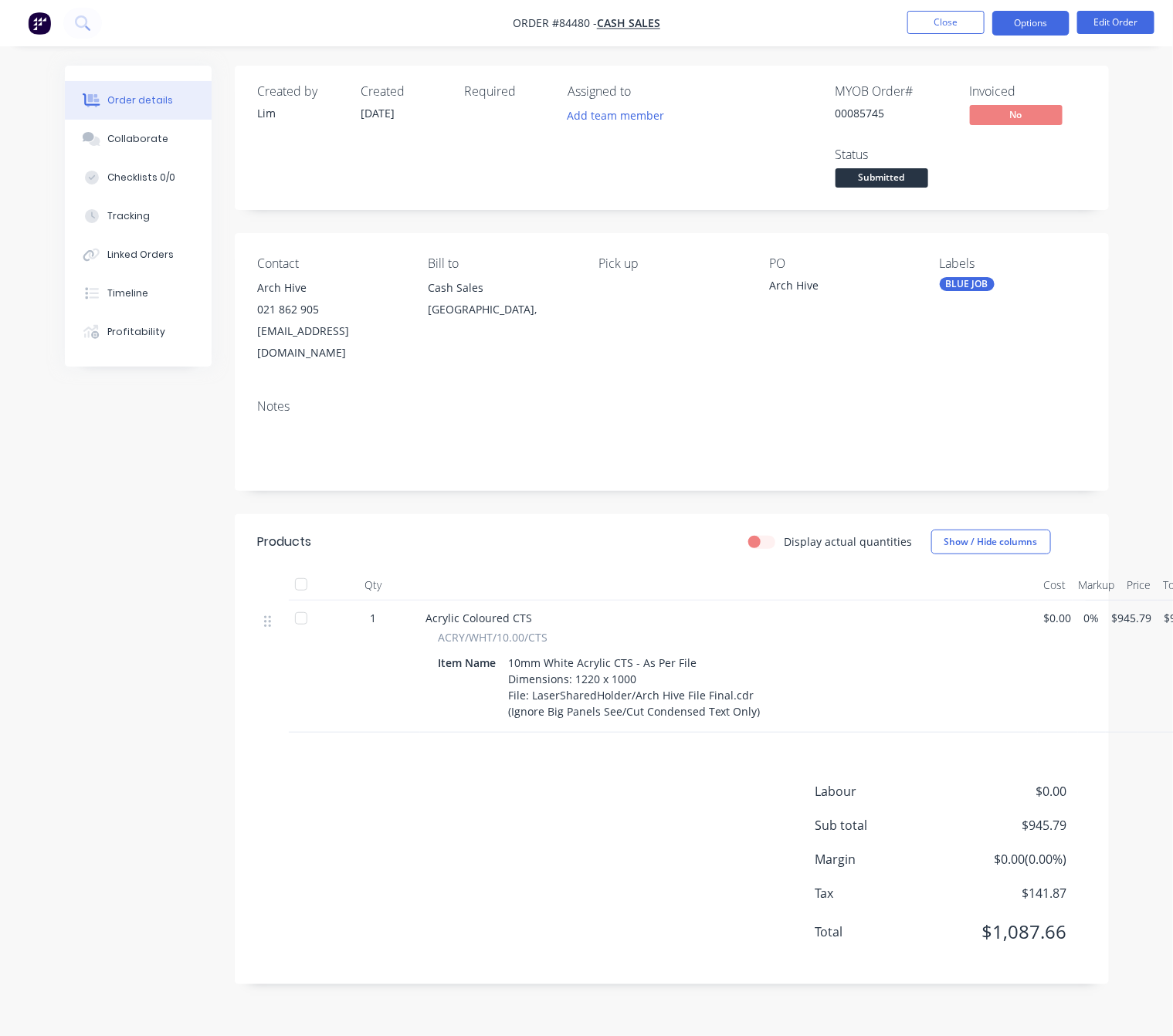
click at [1022, 19] on button "Options" at bounding box center [1030, 23] width 78 height 25
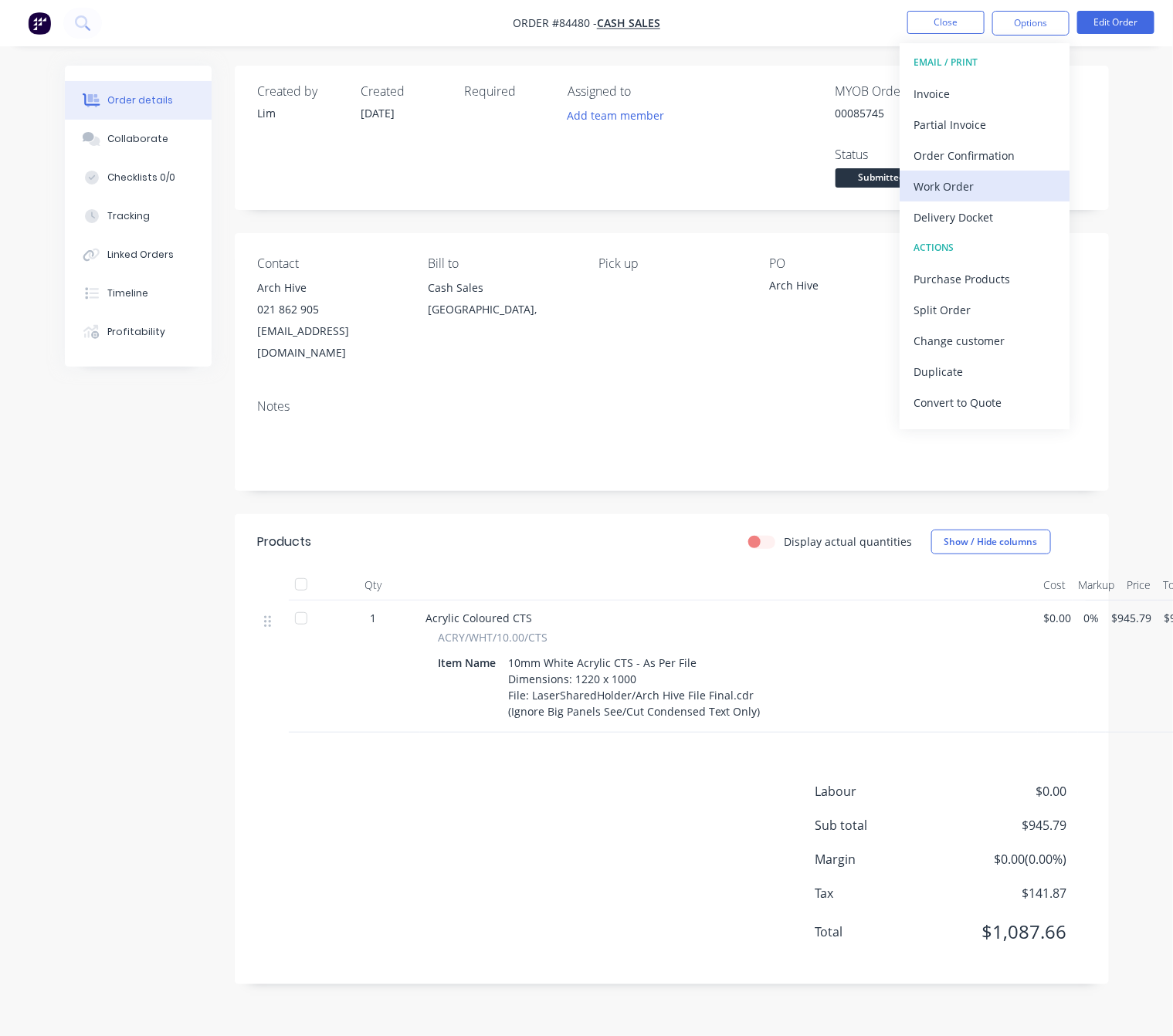
click at [992, 187] on div "Work Order" at bounding box center [984, 186] width 142 height 23
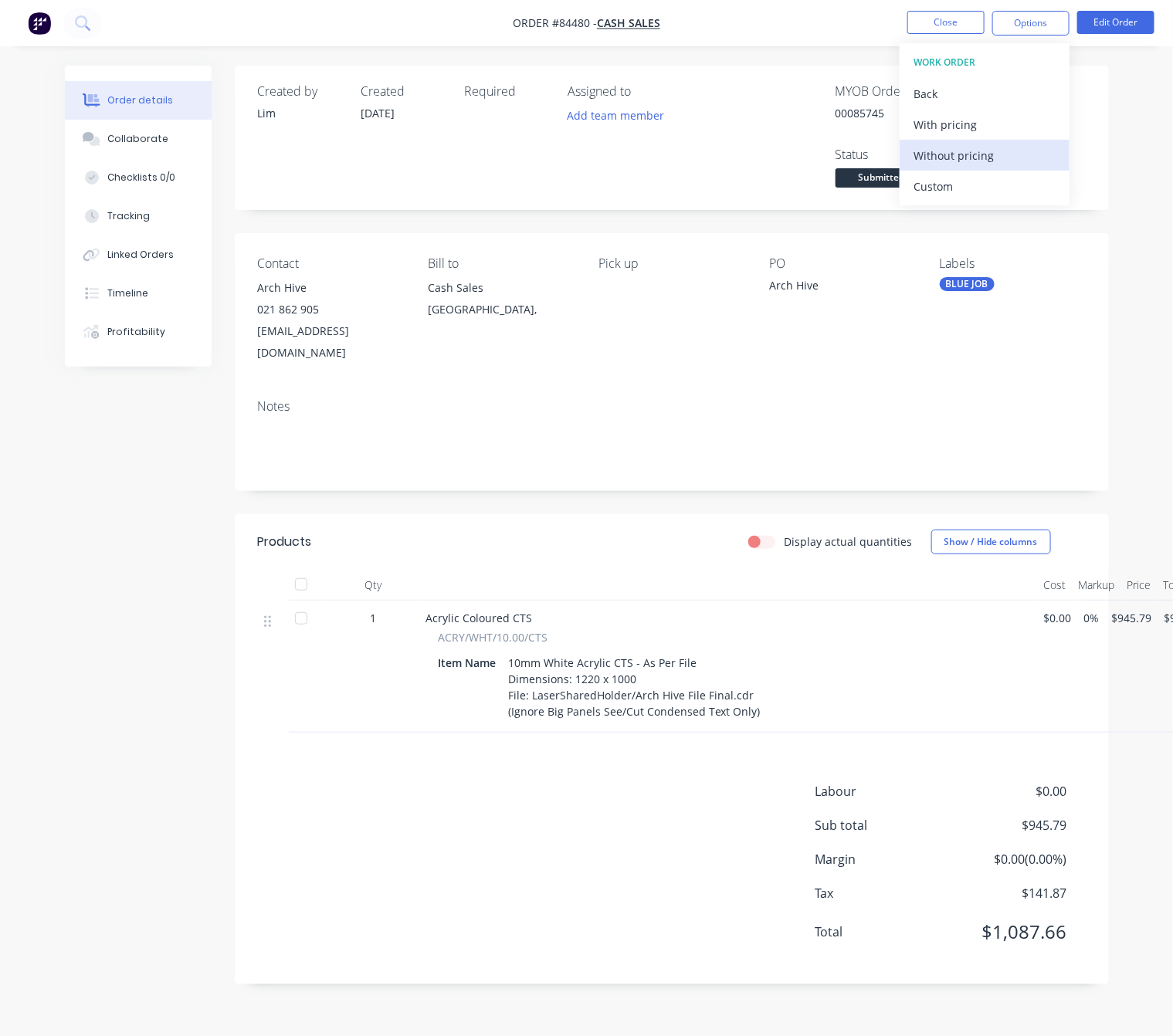
click at [989, 161] on div "Without pricing" at bounding box center [984, 156] width 142 height 23
click at [487, 786] on div "Labour $0.00 Sub total $945.79 Margin $0.00 ( 0.00 %) Tax $141.87 Total $1,087.…" at bounding box center [671, 871] width 827 height 179
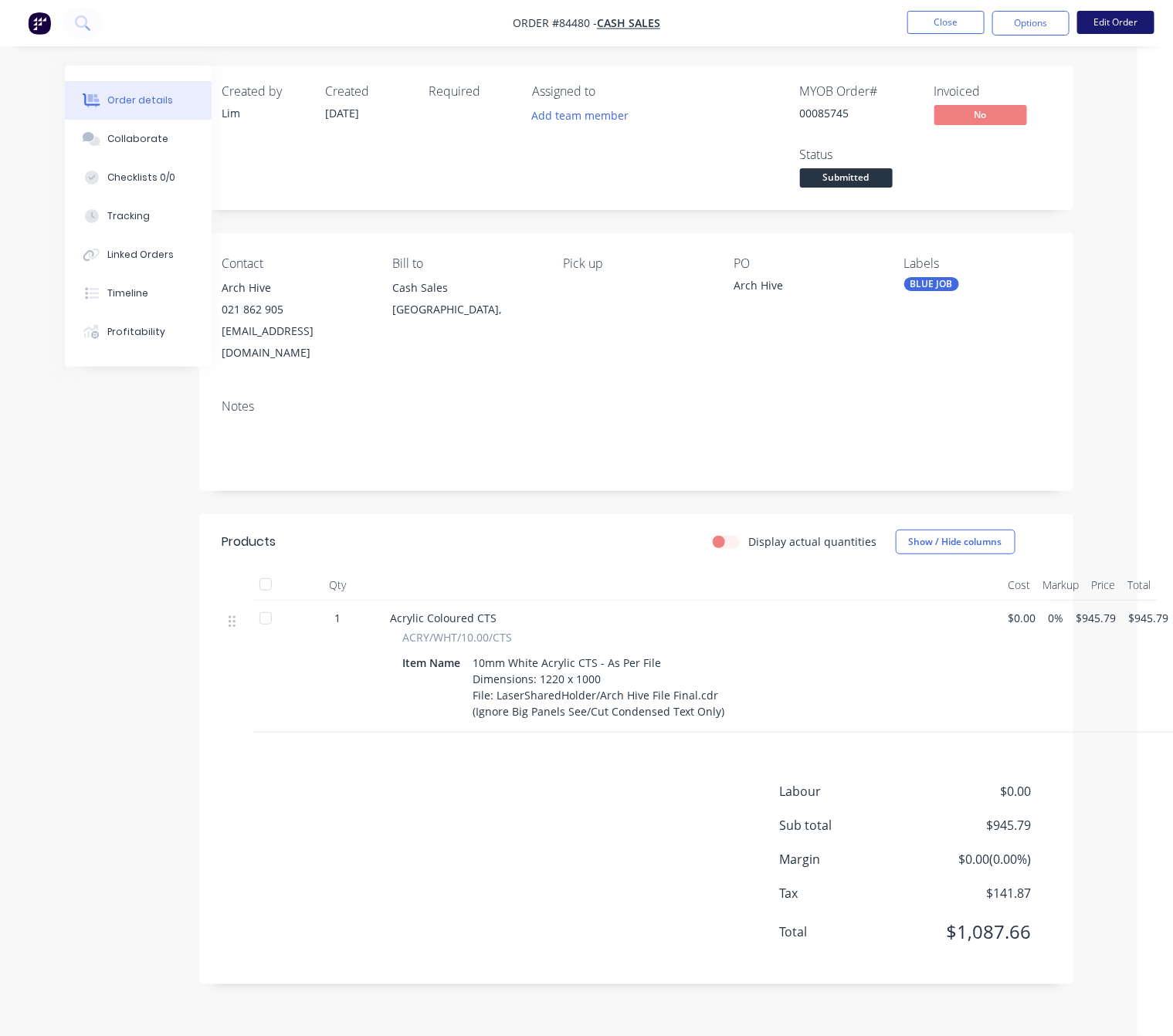
click at [1124, 24] on button "Edit Order" at bounding box center [1115, 22] width 78 height 24
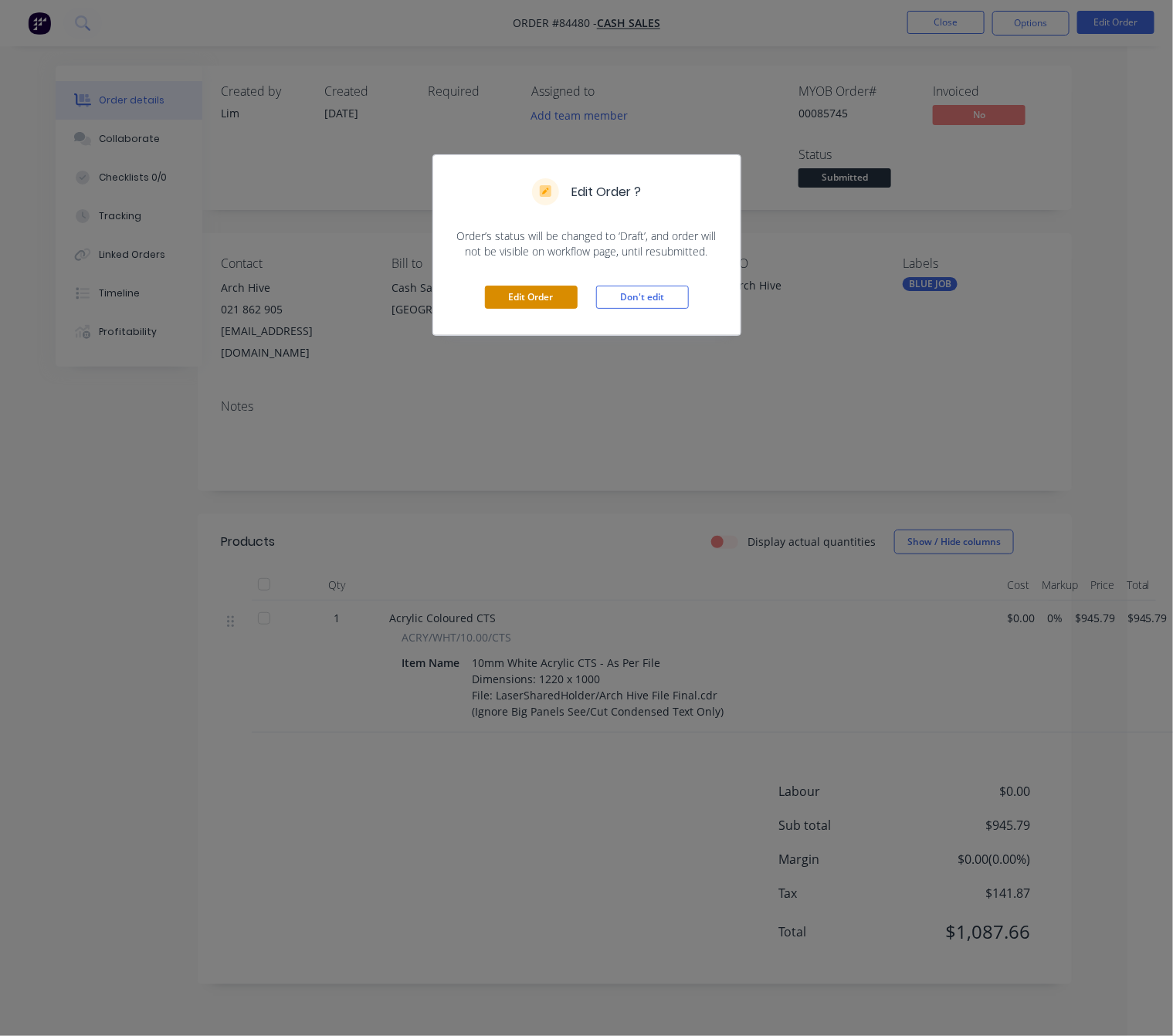
click at [549, 308] on button "Edit Order" at bounding box center [531, 297] width 93 height 24
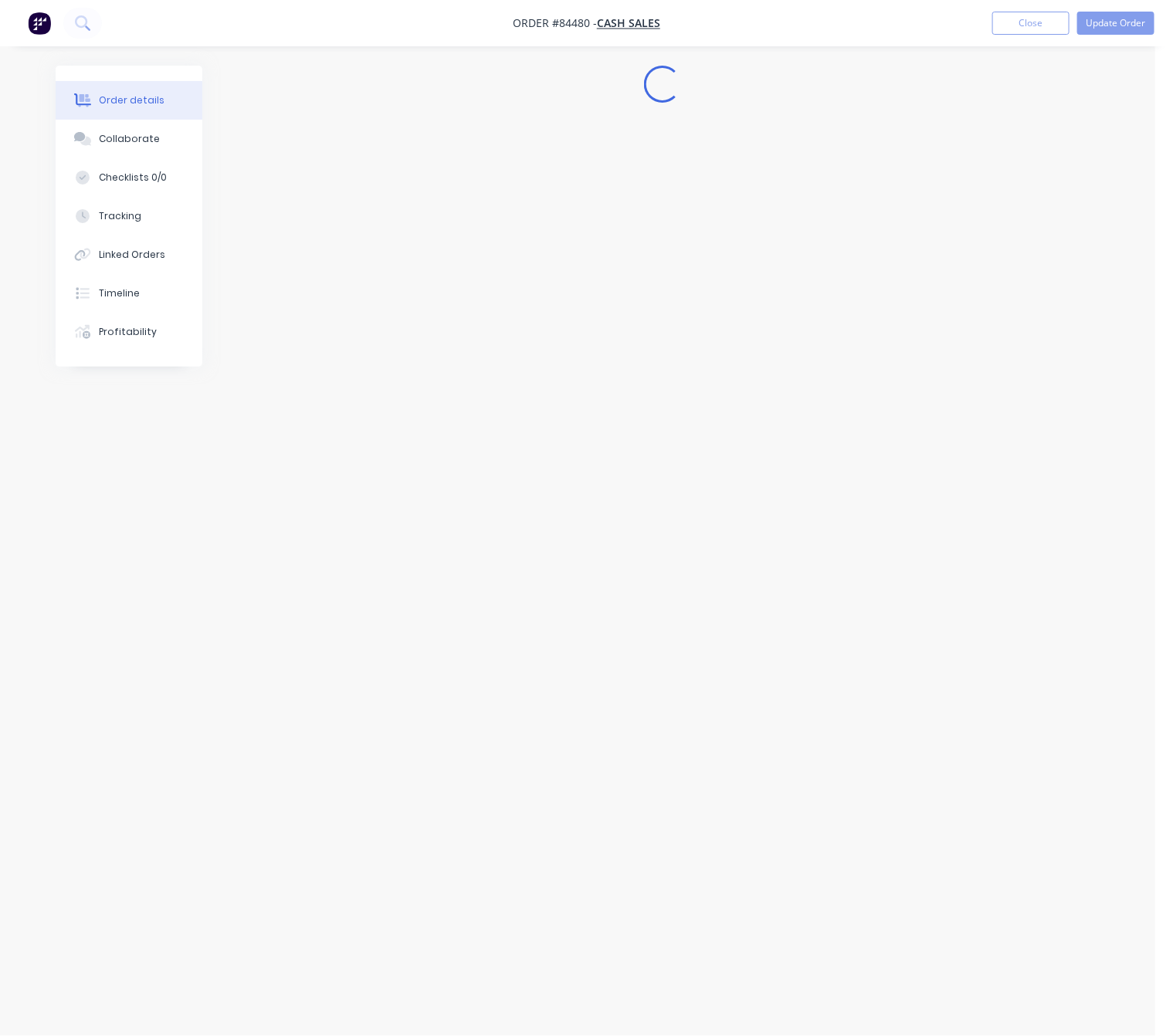
scroll to position [0, 0]
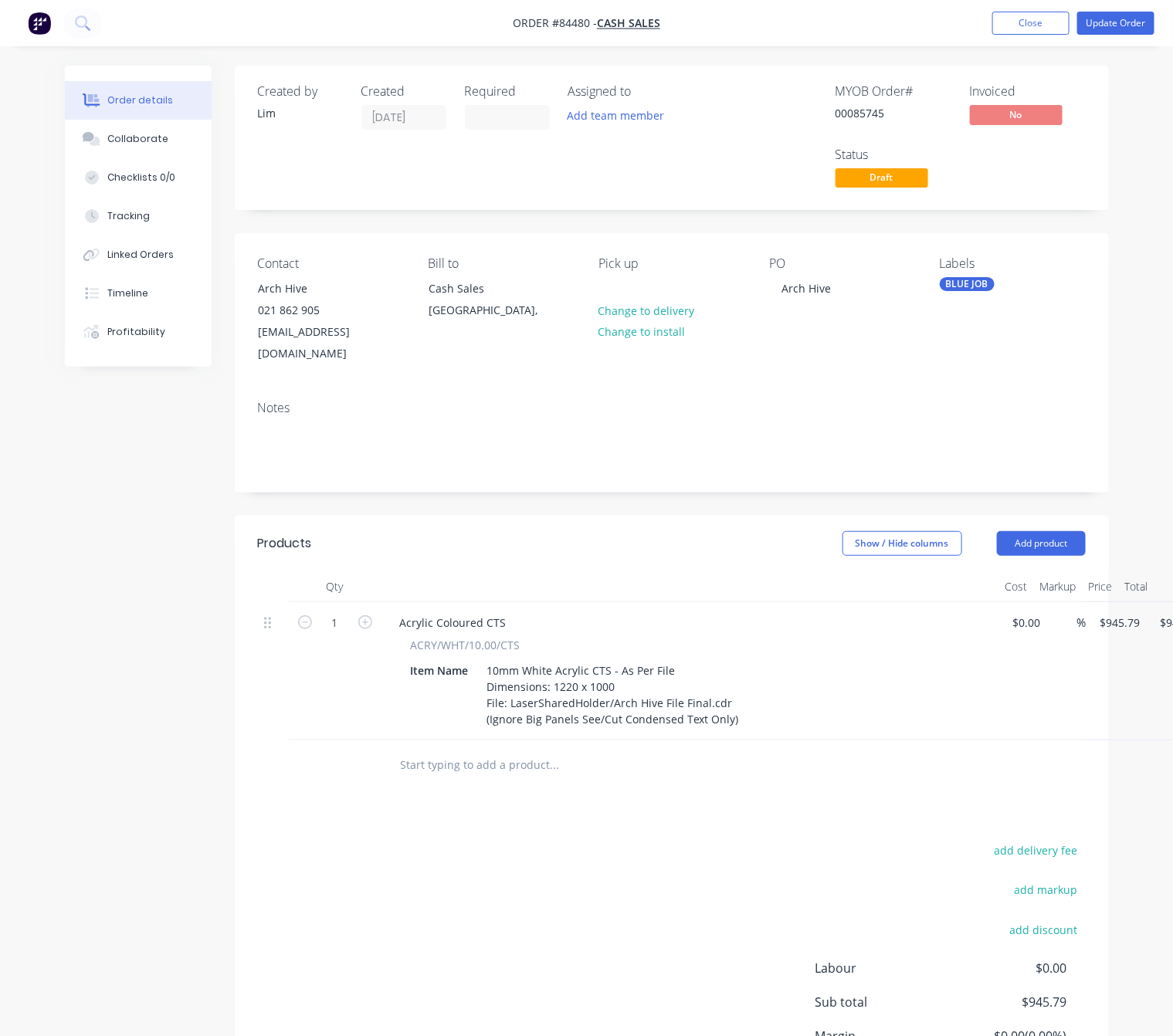
click at [524, 751] on input "text" at bounding box center [554, 765] width 309 height 31
type input "weldon"
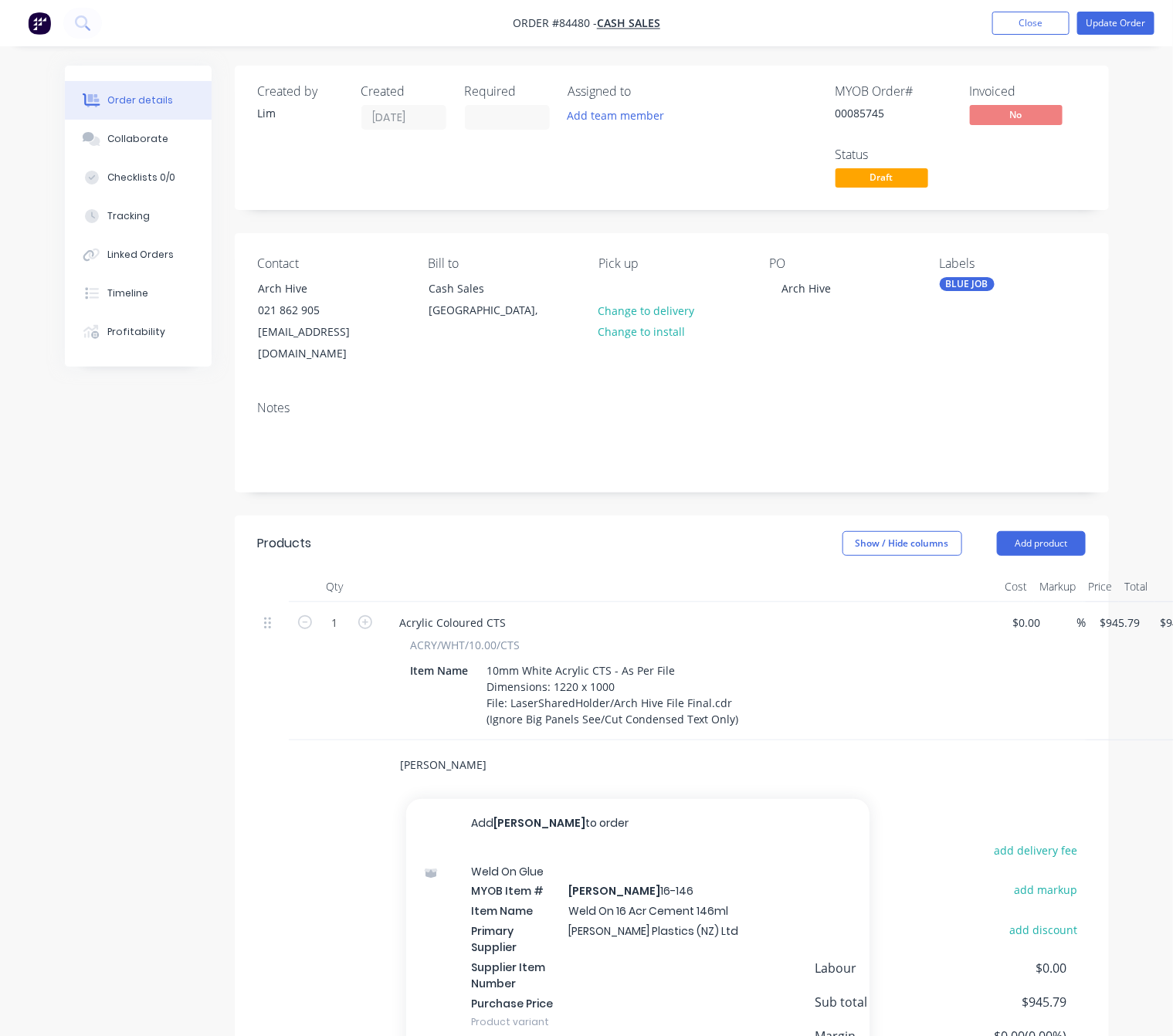
drag, startPoint x: 403, startPoint y: 744, endPoint x: 343, endPoint y: 748, distance: 60.1
click at [346, 747] on div "weldon Add weldon to order Weld On Glue MYOB Item # WELDON 16-146 Item Name Wel…" at bounding box center [671, 765] width 827 height 50
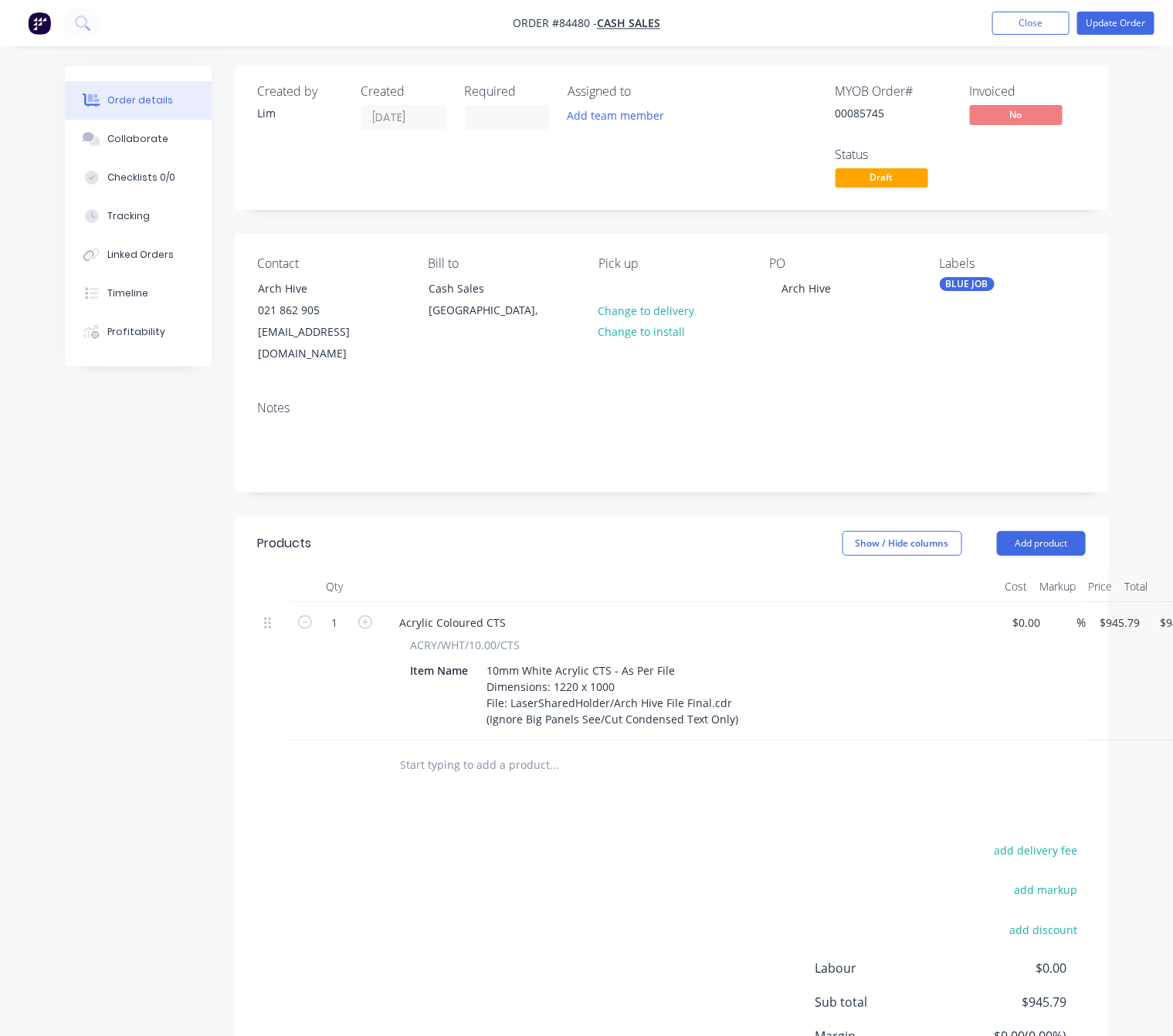
click at [100, 739] on div "Created by Lim Created 09/09/25 Required Assigned to Add team member MYOB Order…" at bounding box center [587, 624] width 1044 height 1118
click at [500, 756] on input "text" at bounding box center [554, 765] width 309 height 31
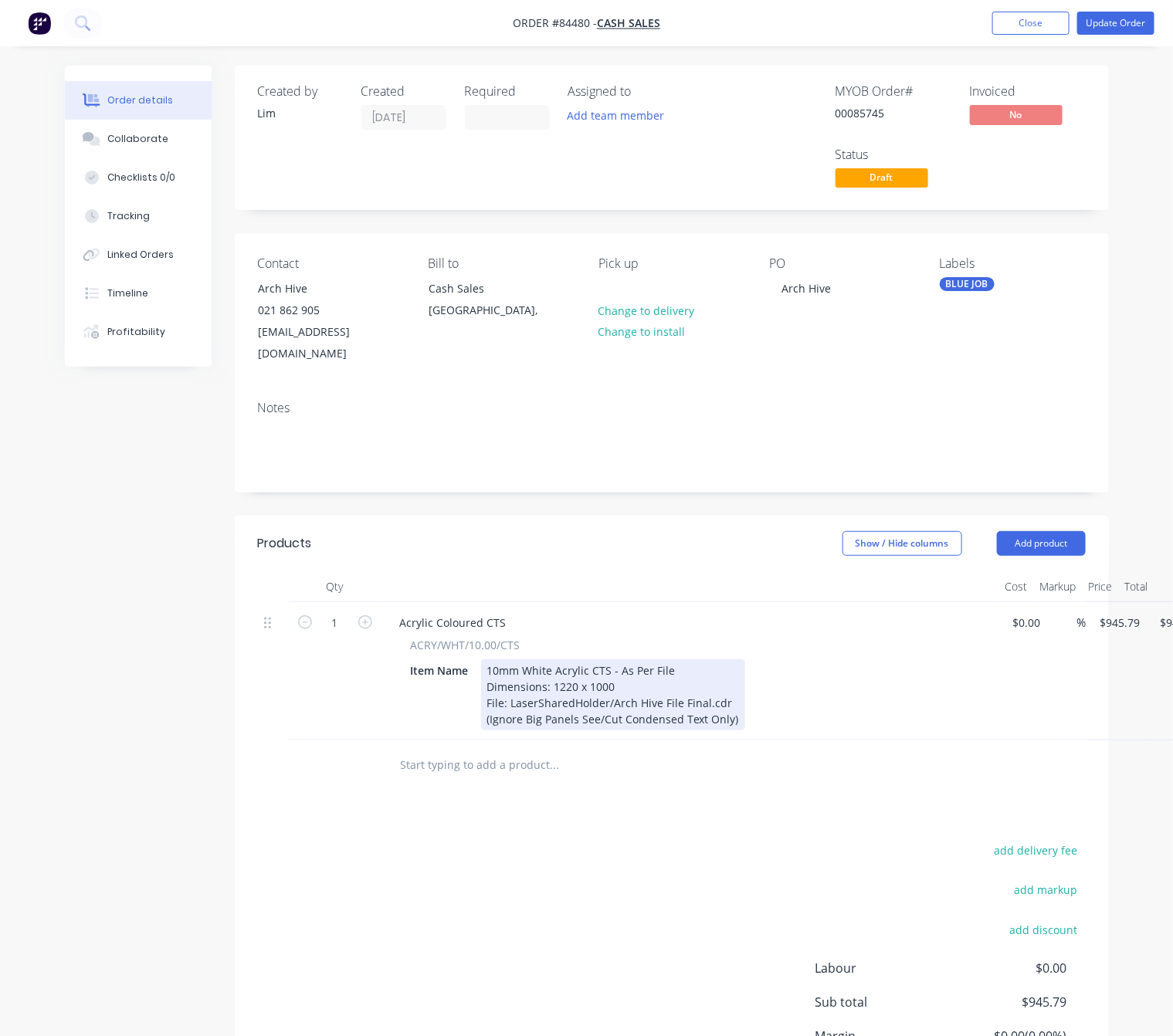
click at [732, 701] on div "10mm White Acrylic CTS - As Per File Dimensions: 1220 x 1000 File: LaserSharedH…" at bounding box center [612, 694] width 264 height 71
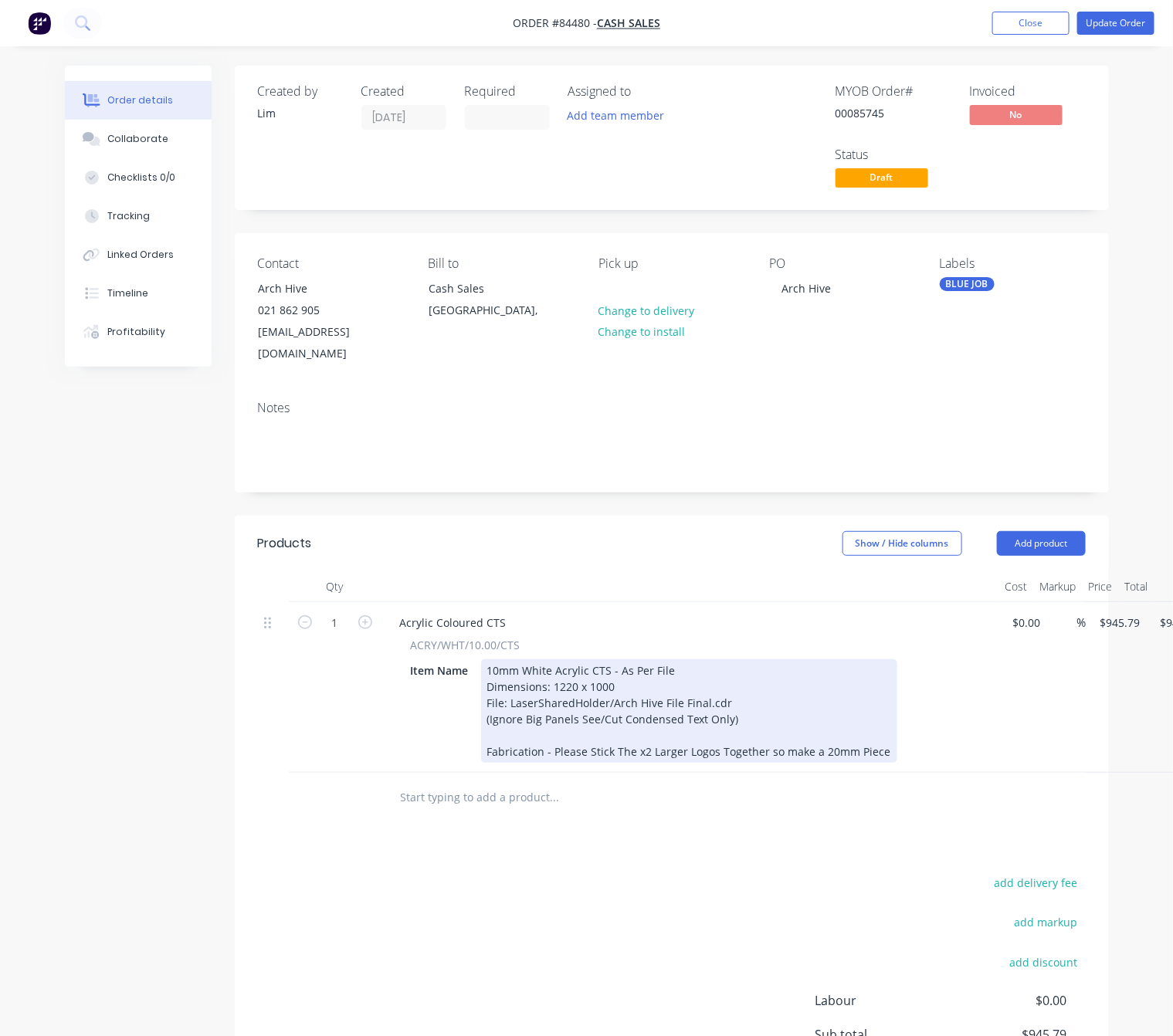
click at [681, 734] on div "10mm White Acrylic CTS - As Per File Dimensions: 1220 x 1000 File: LaserSharedH…" at bounding box center [689, 710] width 416 height 103
click at [895, 734] on div "10mm White Acrylic CTS - As Per File Dimensions: 1220 x 1000 File: LaserSharedH…" at bounding box center [699, 710] width 435 height 103
click at [894, 730] on div "10mm White Acrylic CTS - As Per File Dimensions: 1220 x 1000 File: LaserSharedH…" at bounding box center [699, 710] width 435 height 103
click at [904, 731] on div "Item Name 10mm White Acrylic CTS - As Per File Dimensions: 1220 x 1000 File: La…" at bounding box center [687, 710] width 565 height 103
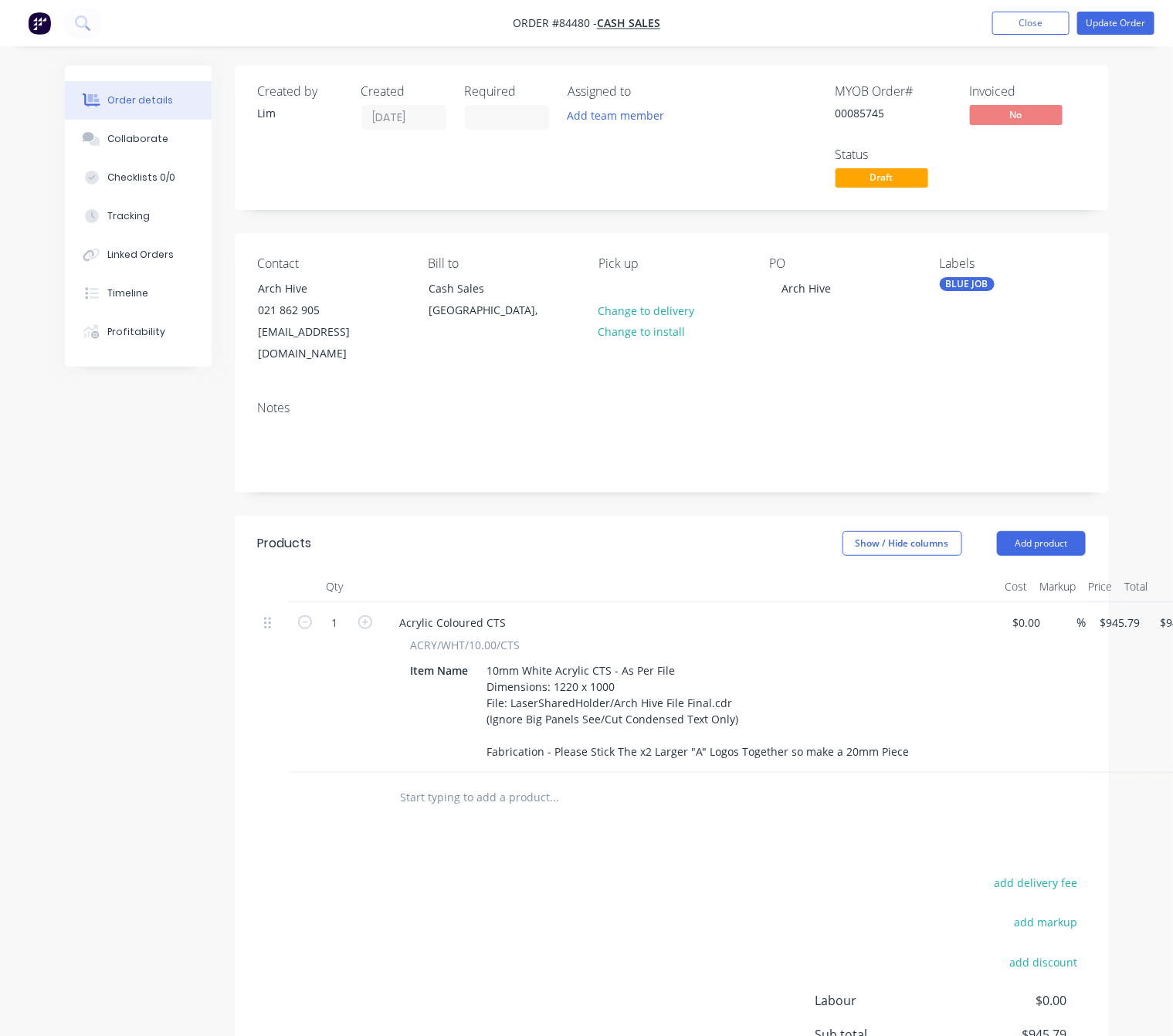
click at [714, 872] on div "add delivery fee add markup add discount Labour $0.00 Sub total $945.79 Margin …" at bounding box center [671, 1021] width 827 height 298
click at [1110, 28] on button "Update Order" at bounding box center [1115, 23] width 78 height 24
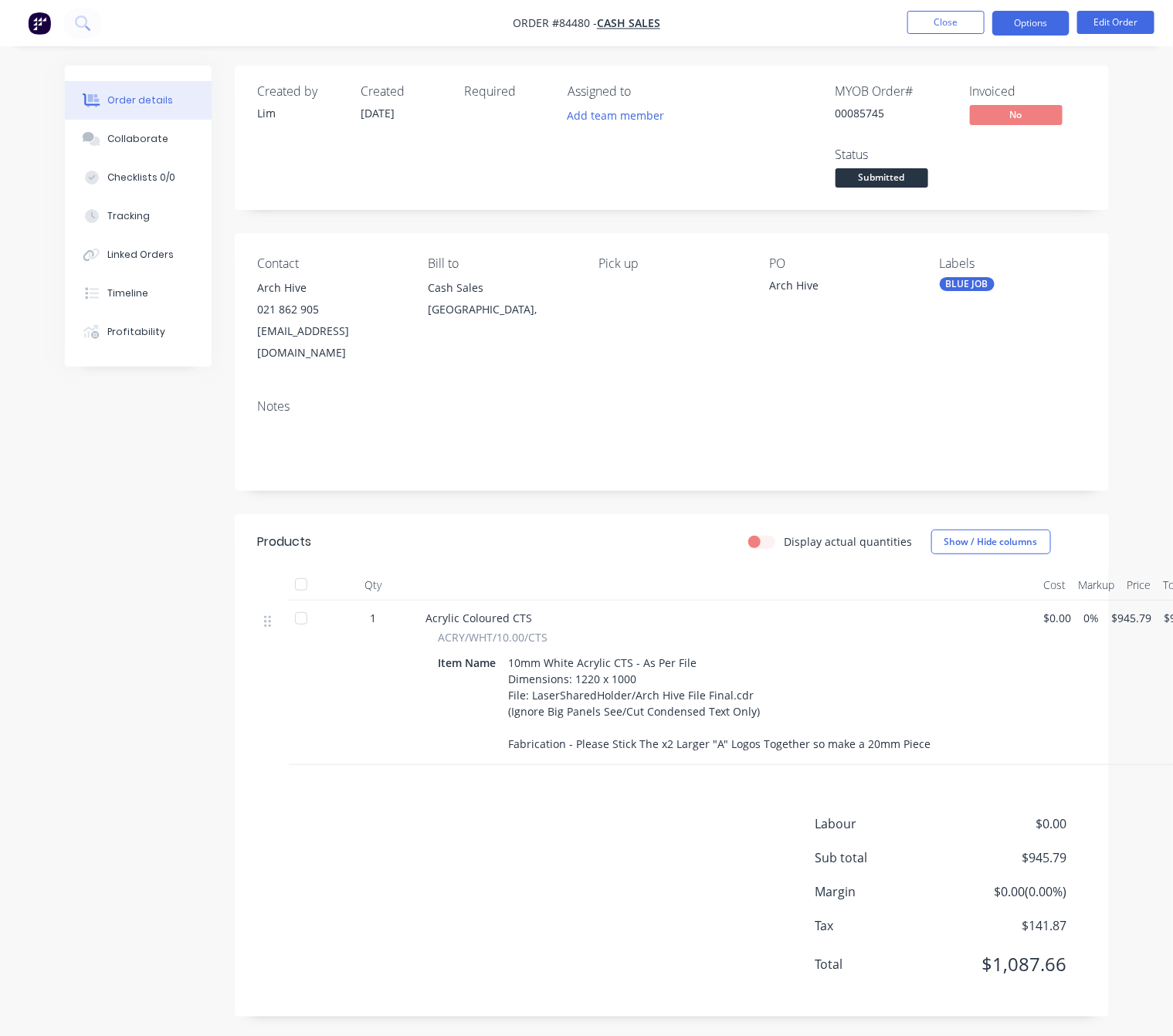
click at [1038, 17] on button "Options" at bounding box center [1030, 23] width 78 height 25
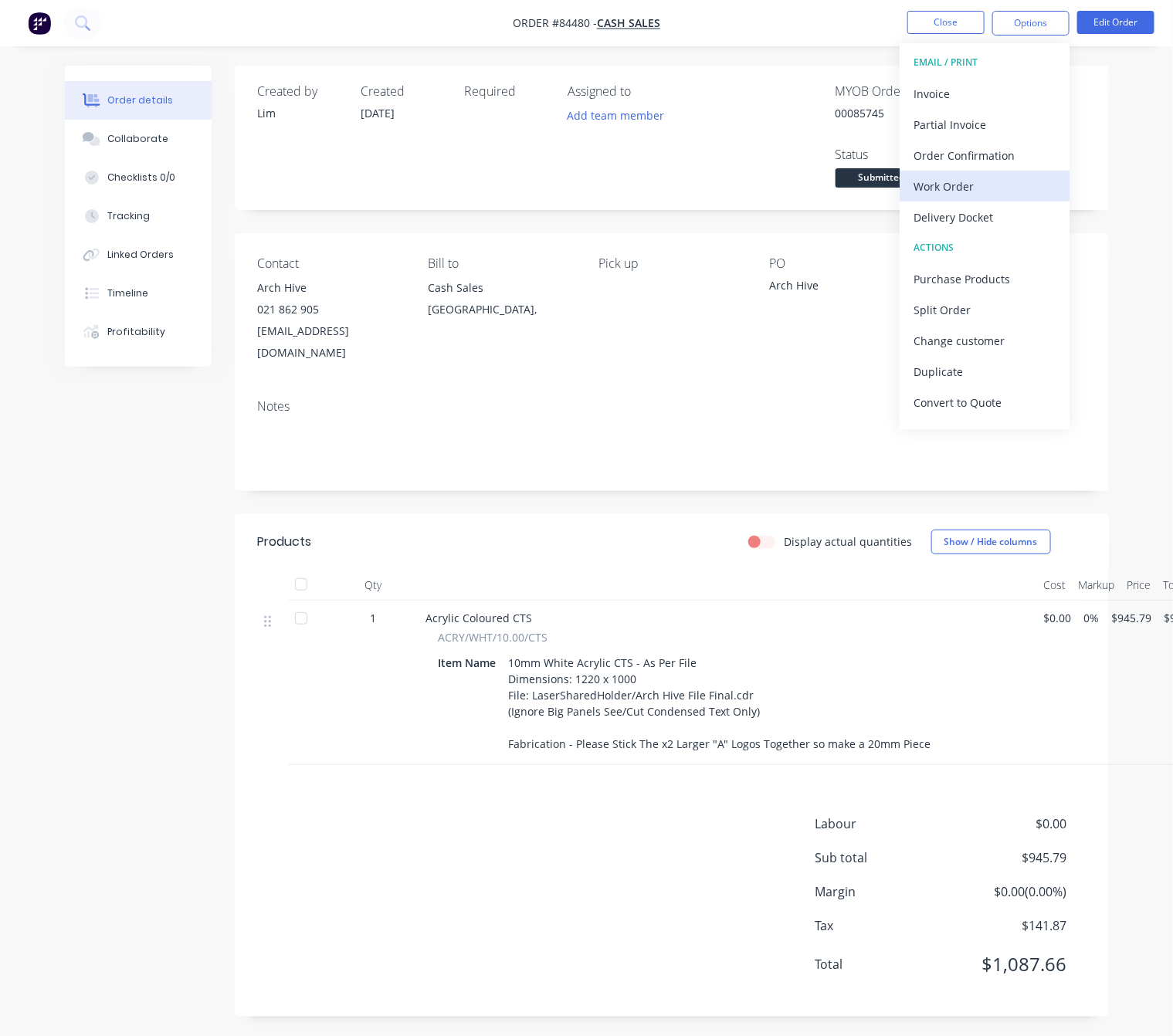
click at [975, 181] on div "Work Order" at bounding box center [984, 186] width 142 height 23
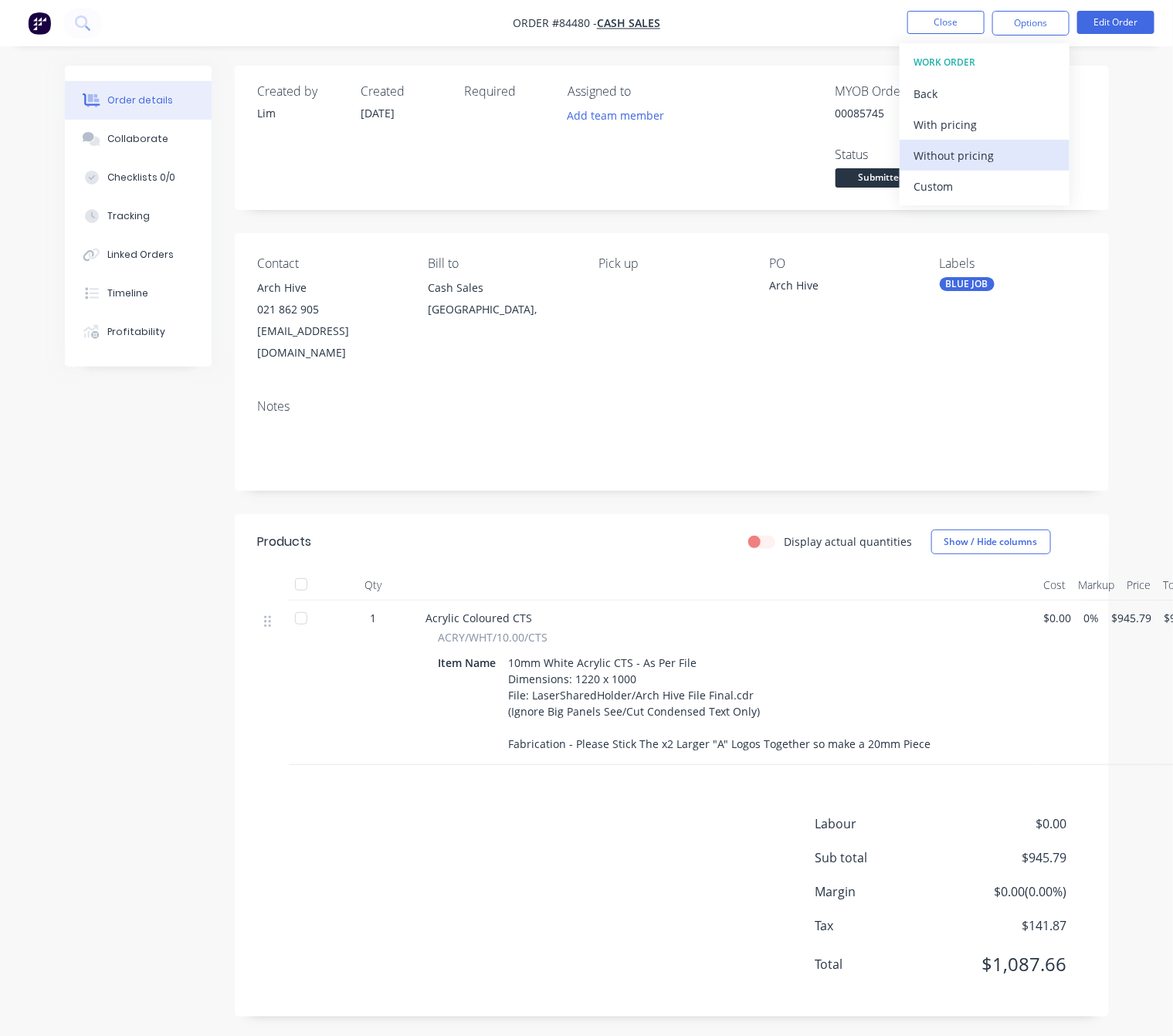
click at [983, 164] on div "Without pricing" at bounding box center [984, 156] width 142 height 23
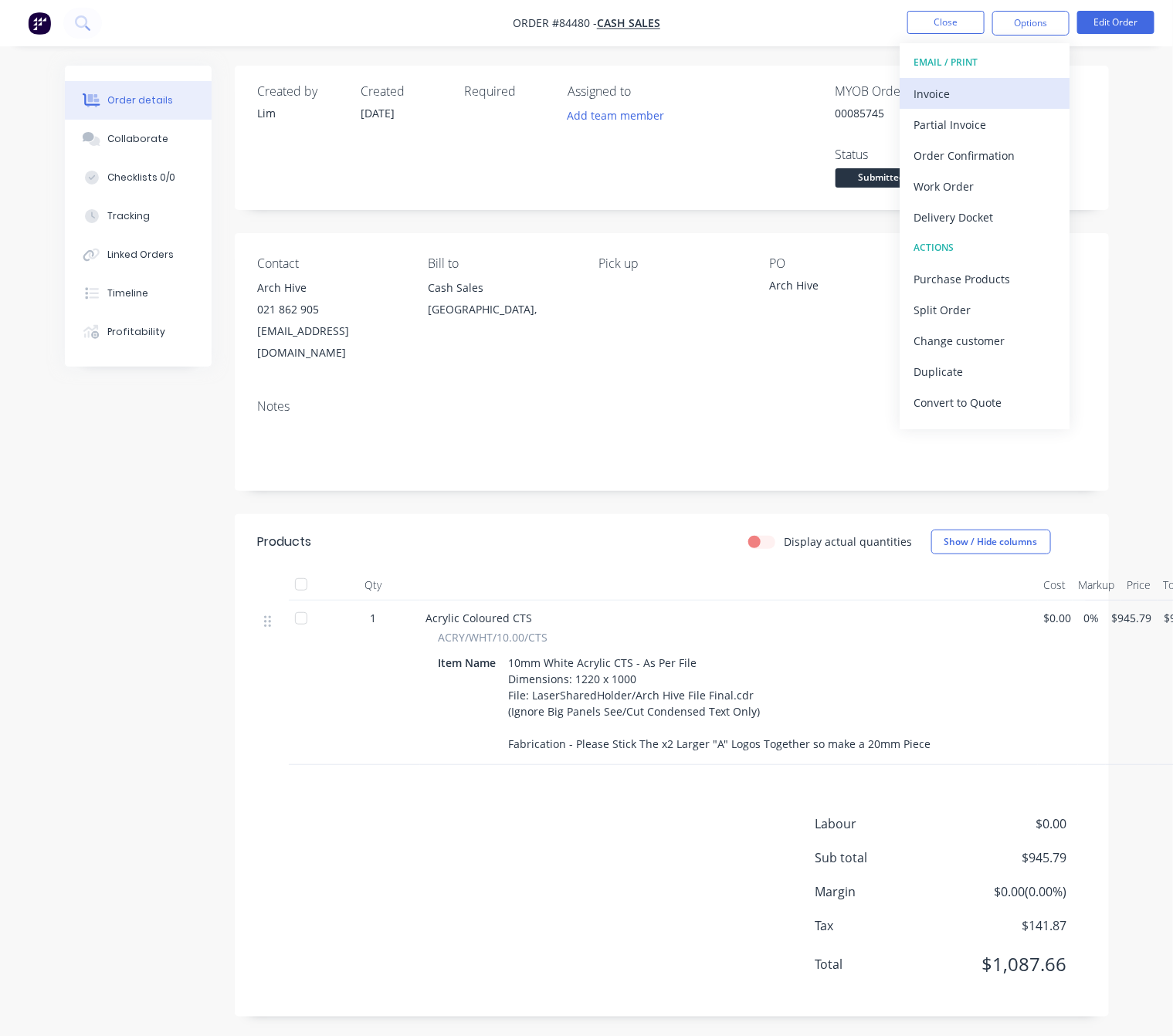
click at [958, 95] on div "Invoice" at bounding box center [984, 94] width 142 height 23
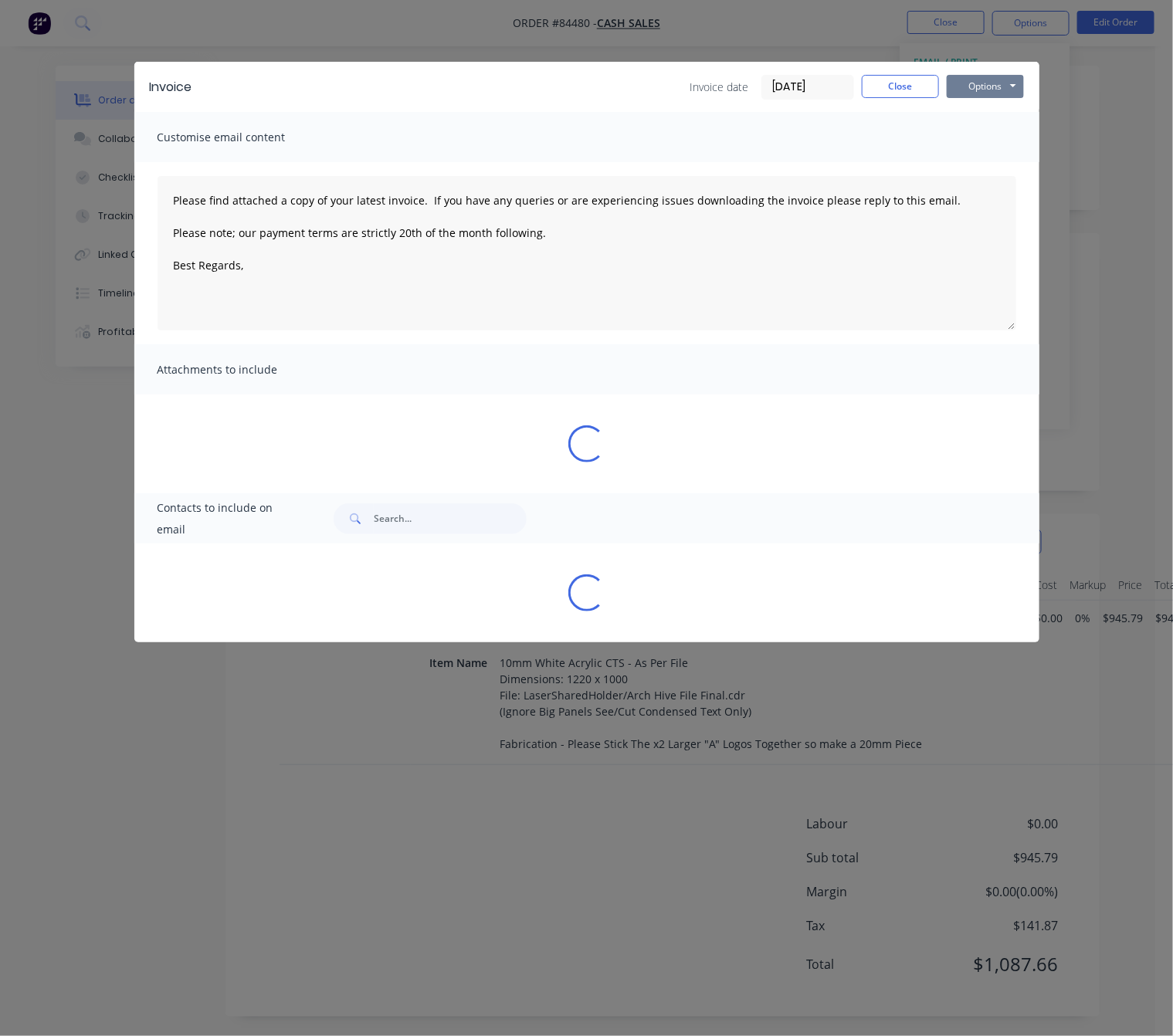
type textarea "Please find attached a copy of your latest invoice. If you have any queries or …"
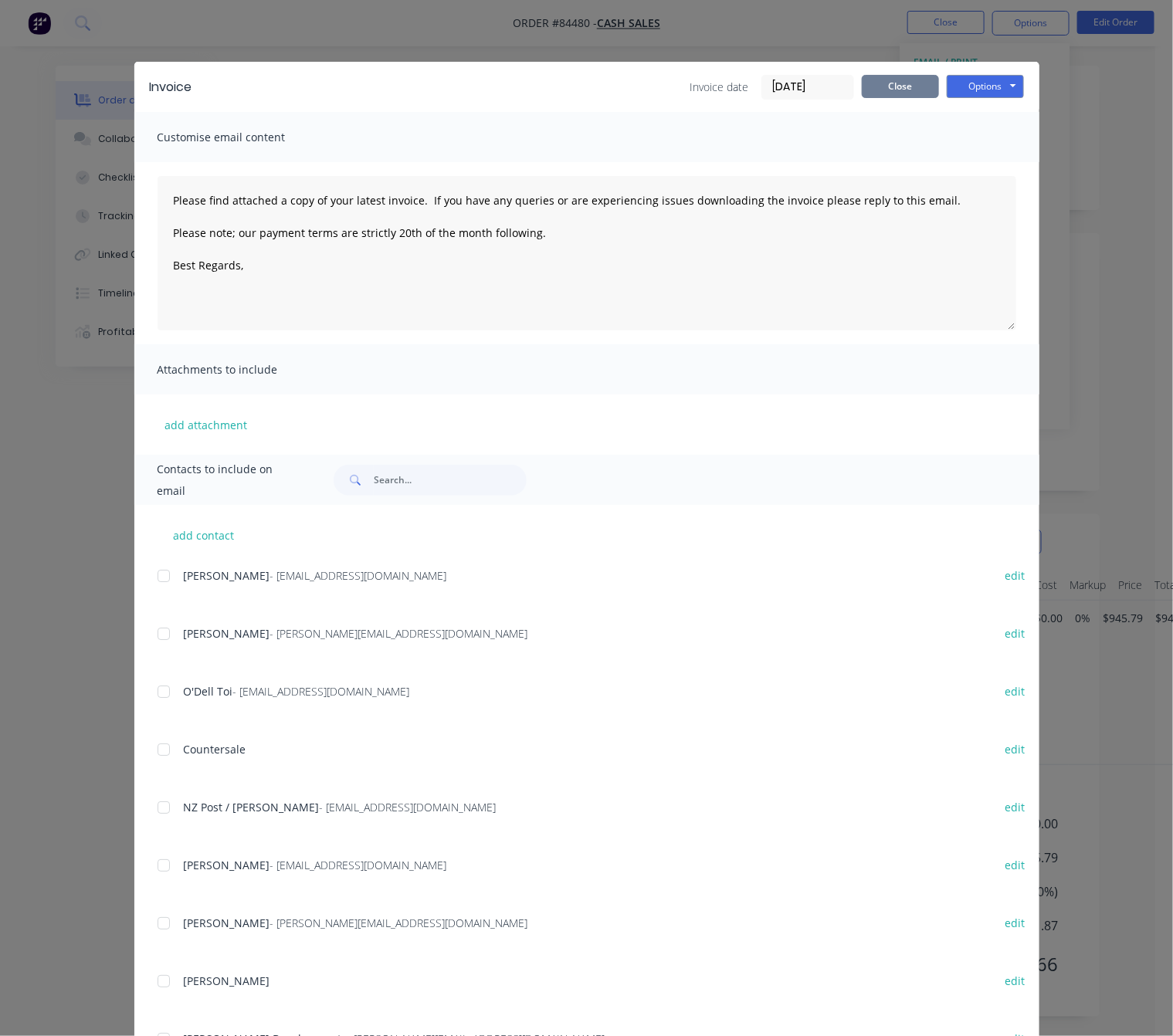
click at [904, 86] on button "Close" at bounding box center [900, 86] width 78 height 24
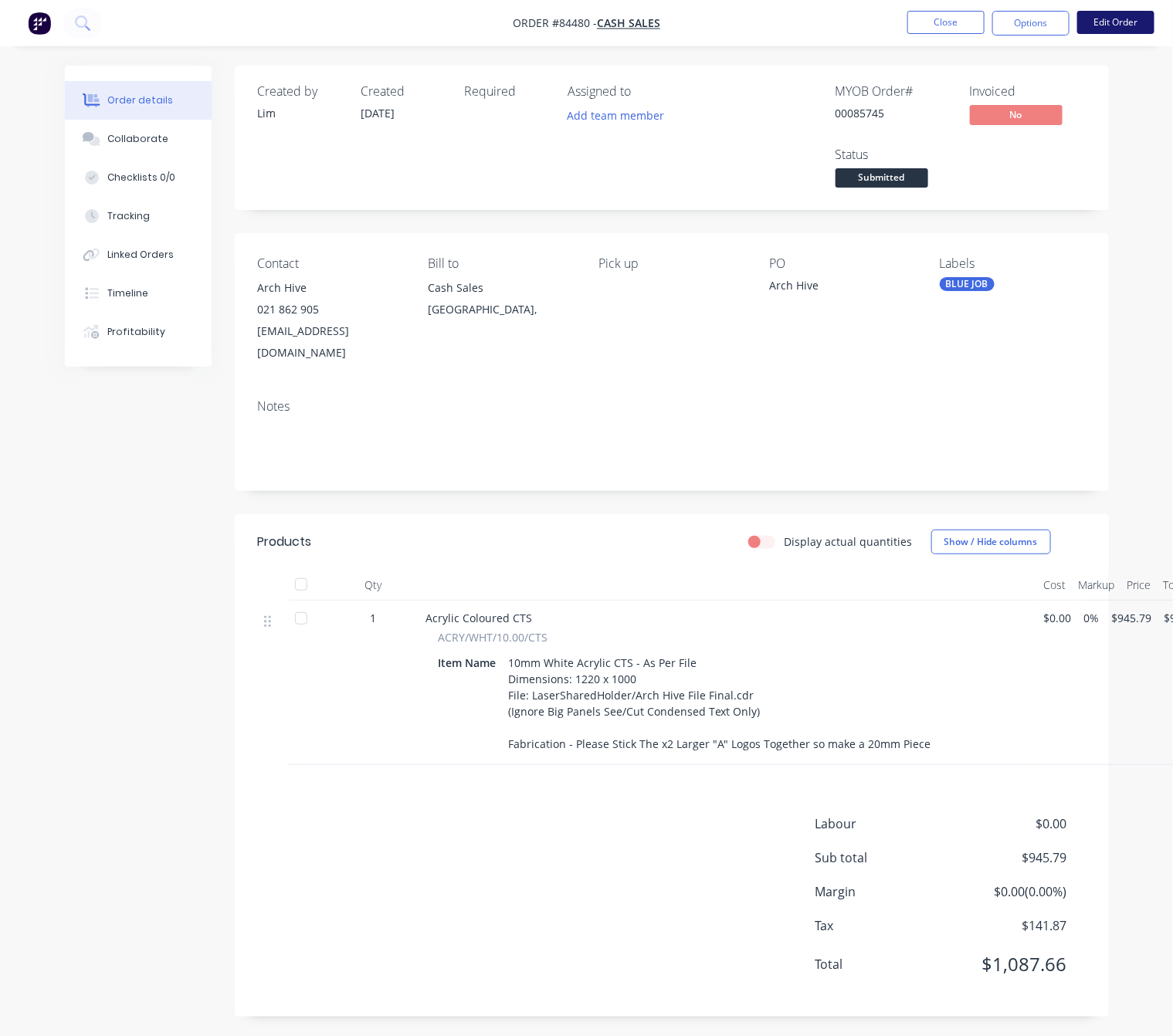
click at [1101, 22] on button "Edit Order" at bounding box center [1115, 22] width 78 height 24
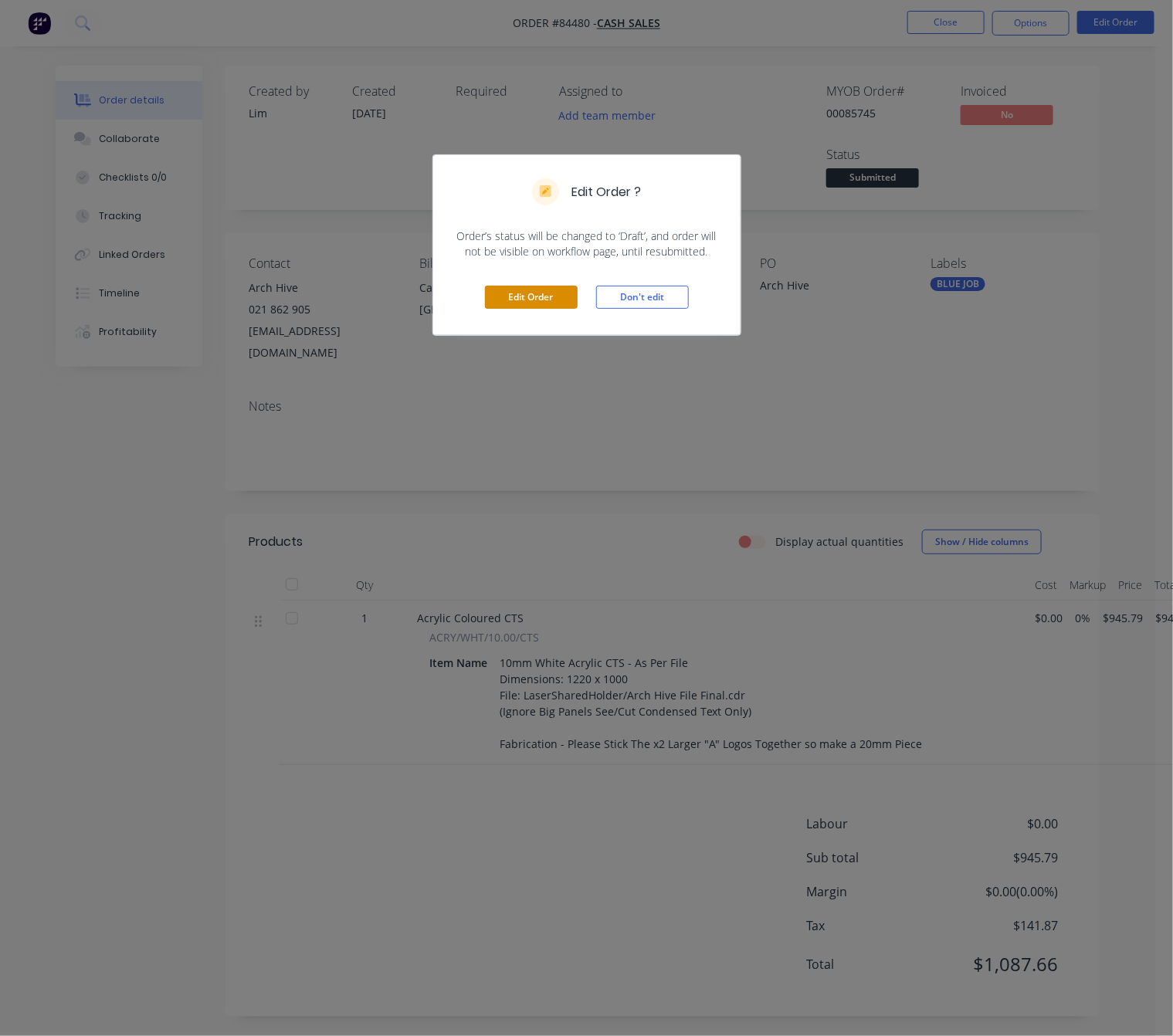
click at [557, 294] on button "Edit Order" at bounding box center [531, 297] width 93 height 24
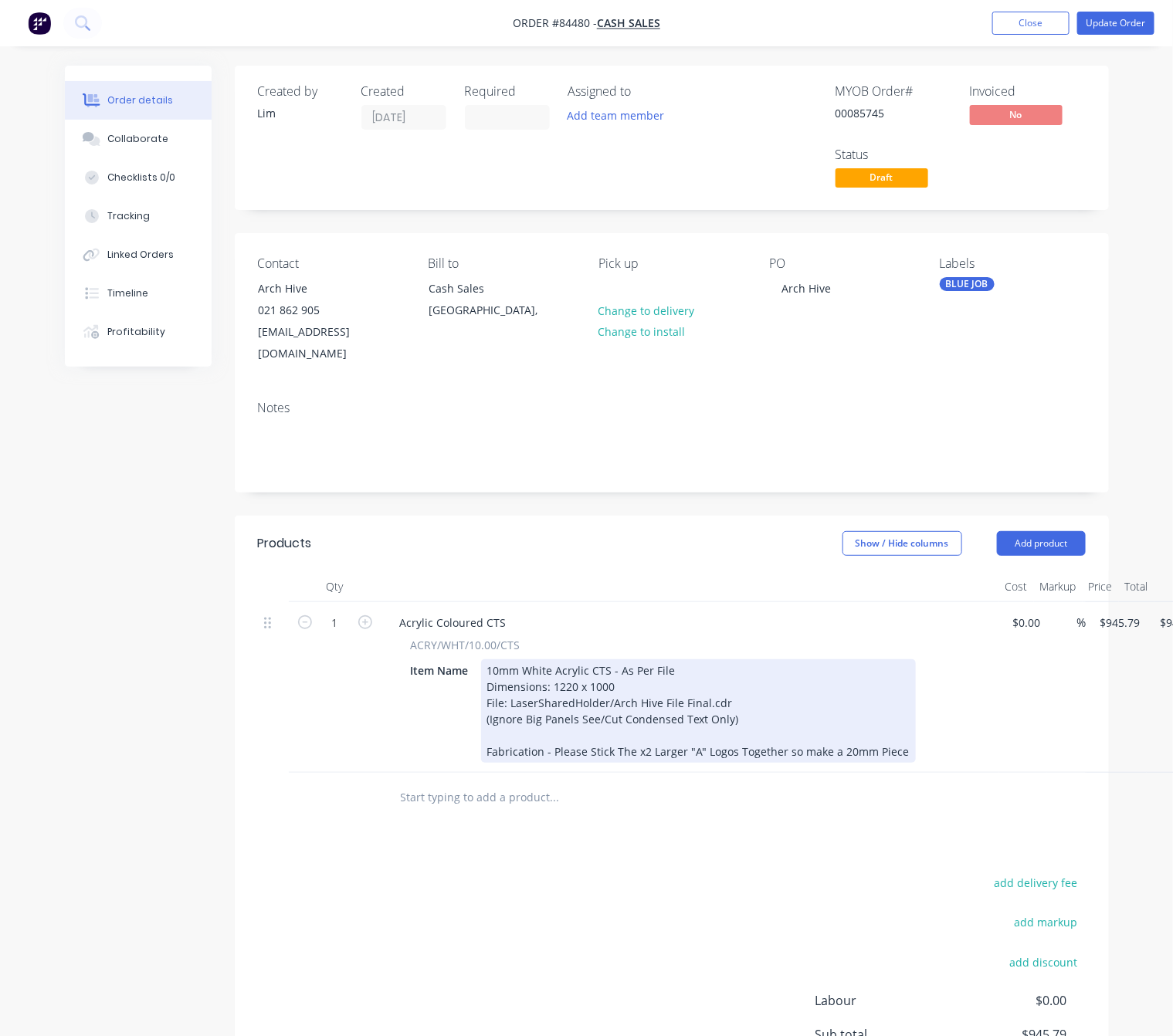
click at [783, 726] on div "10mm White Acrylic CTS - As Per File Dimensions: 1220 x 1000 File: LaserSharedH…" at bounding box center [699, 710] width 435 height 103
click at [808, 739] on div "10mm White Acrylic CTS - As Per File Dimensions: 1220 x 1000 File: LaserSharedH…" at bounding box center [699, 710] width 436 height 103
click at [834, 734] on div "10mm White Acrylic CTS - As Per File Dimensions: 1220 x 1000 File: LaserSharedH…" at bounding box center [699, 710] width 436 height 103
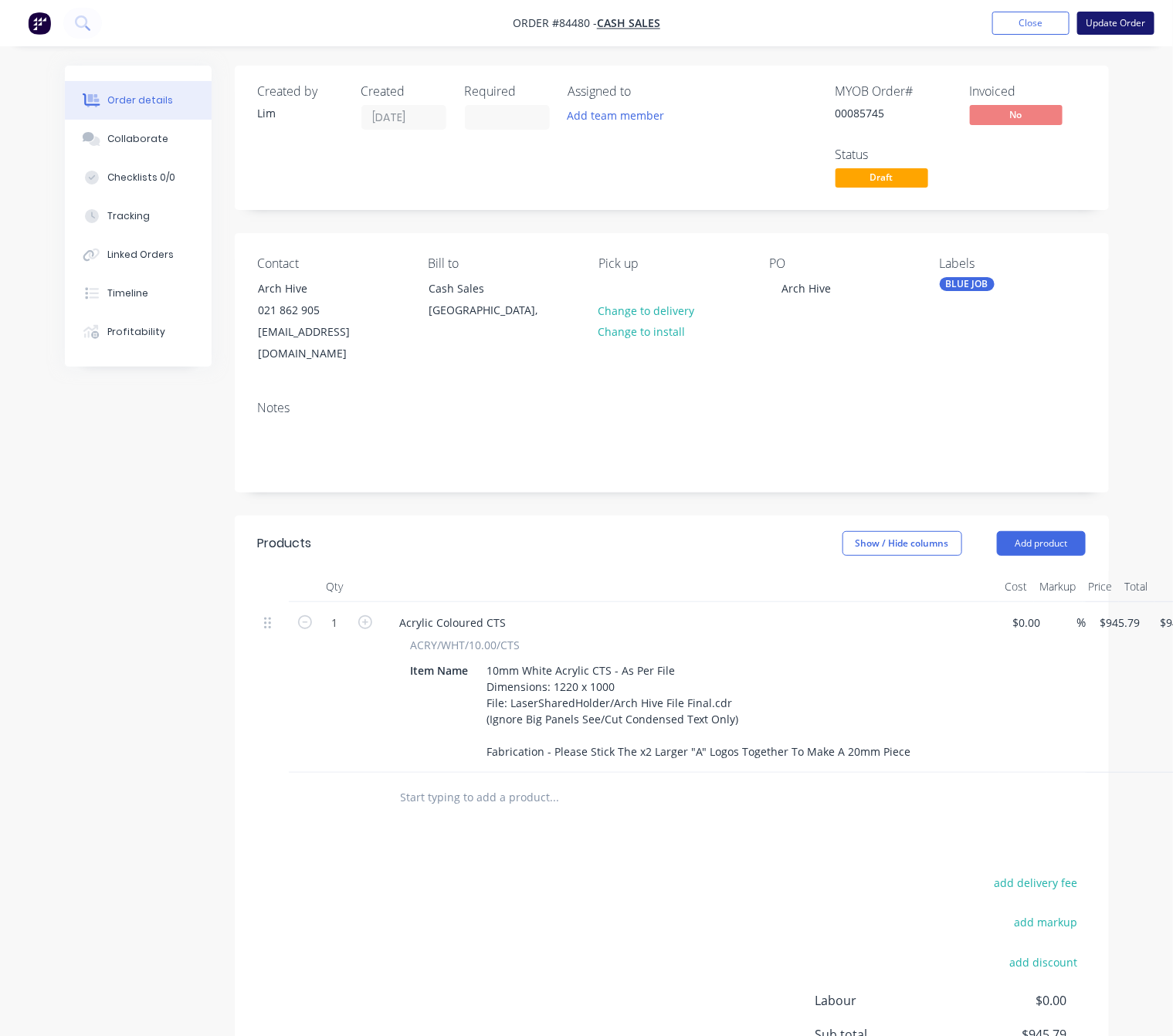
click at [1113, 15] on button "Update Order" at bounding box center [1115, 23] width 78 height 24
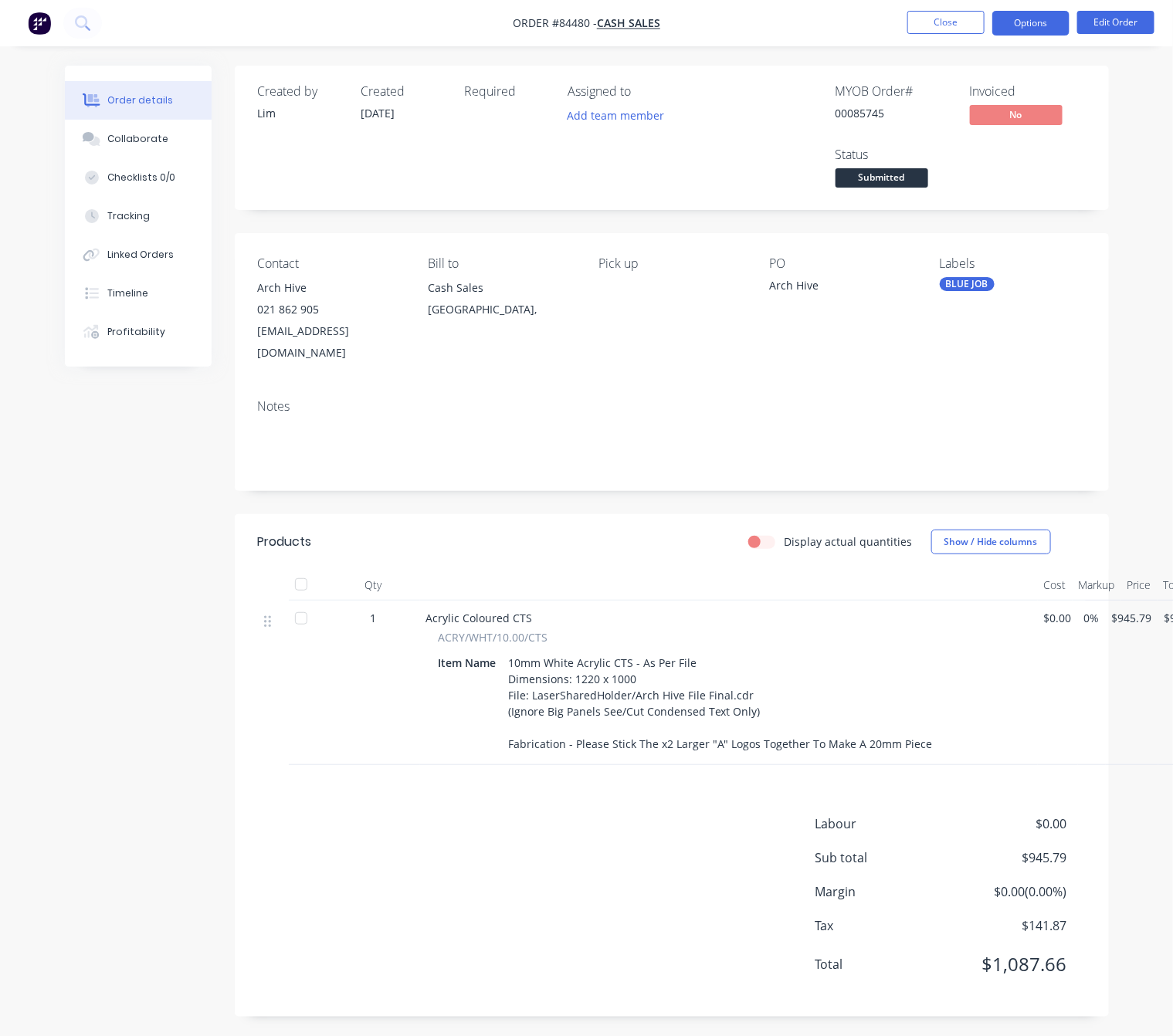
click at [1052, 24] on button "Options" at bounding box center [1030, 23] width 78 height 25
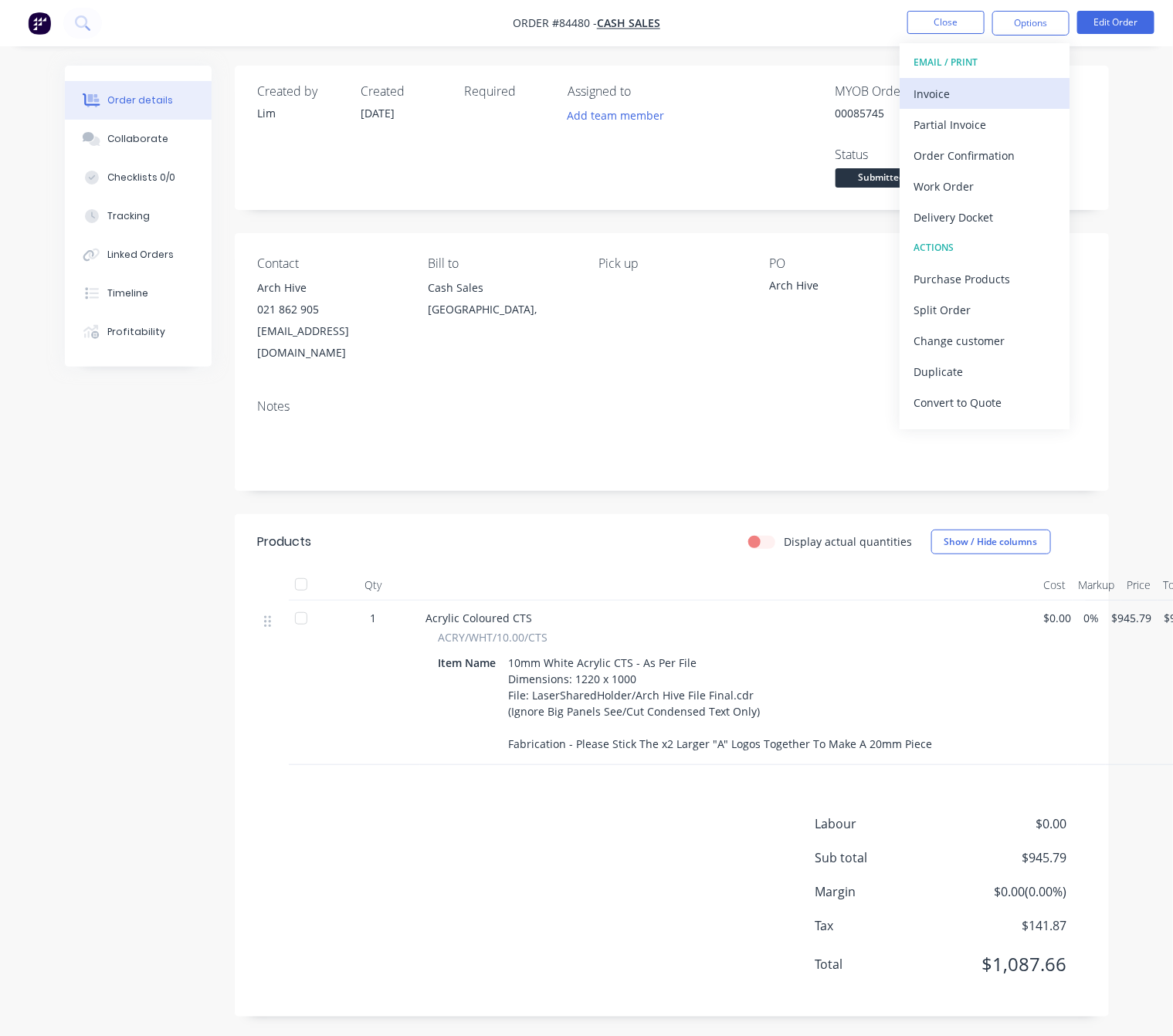
click at [980, 89] on div "Invoice" at bounding box center [984, 94] width 142 height 23
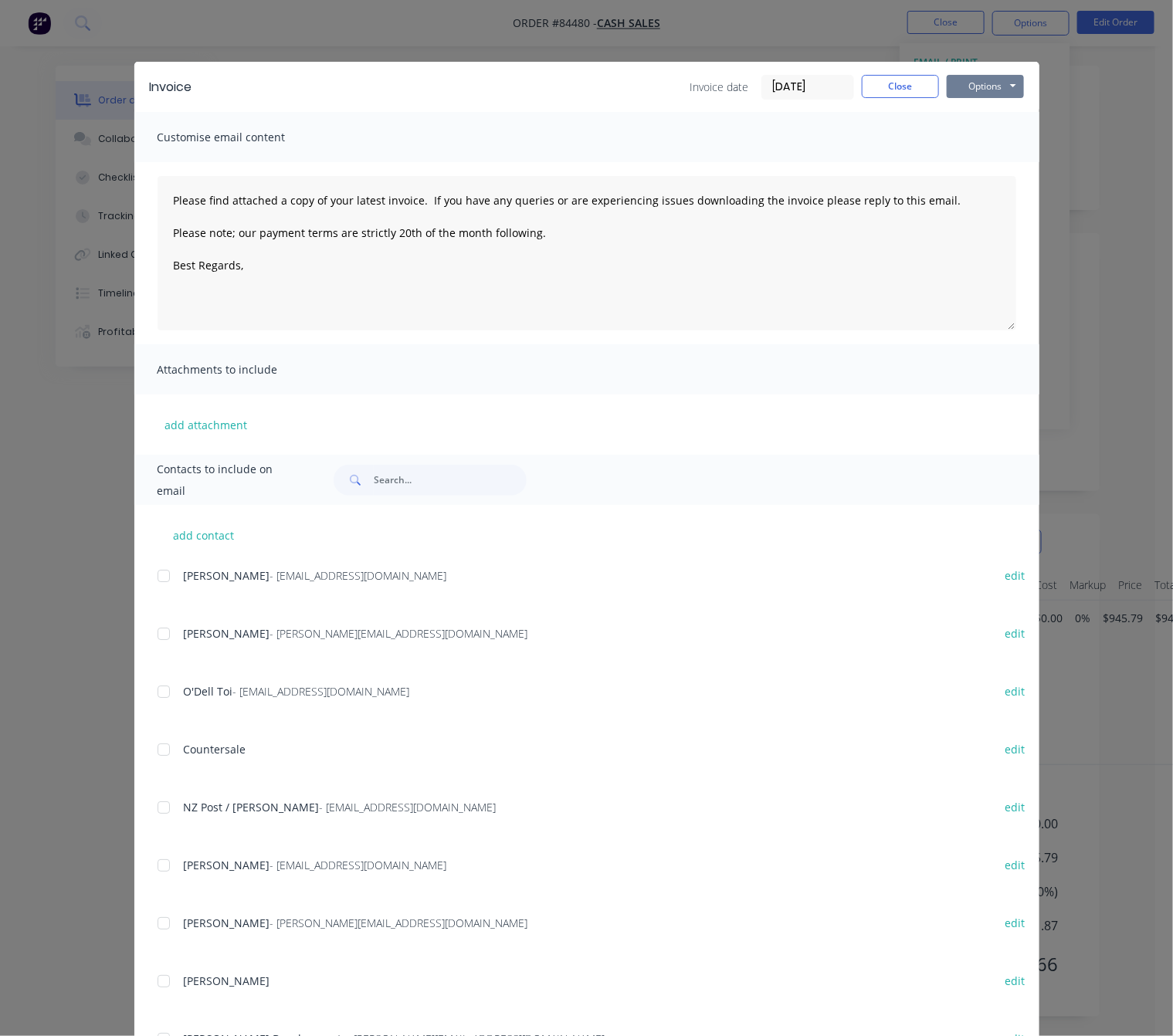
click at [990, 88] on button "Options" at bounding box center [985, 86] width 78 height 24
click at [999, 112] on button "Preview" at bounding box center [995, 113] width 99 height 26
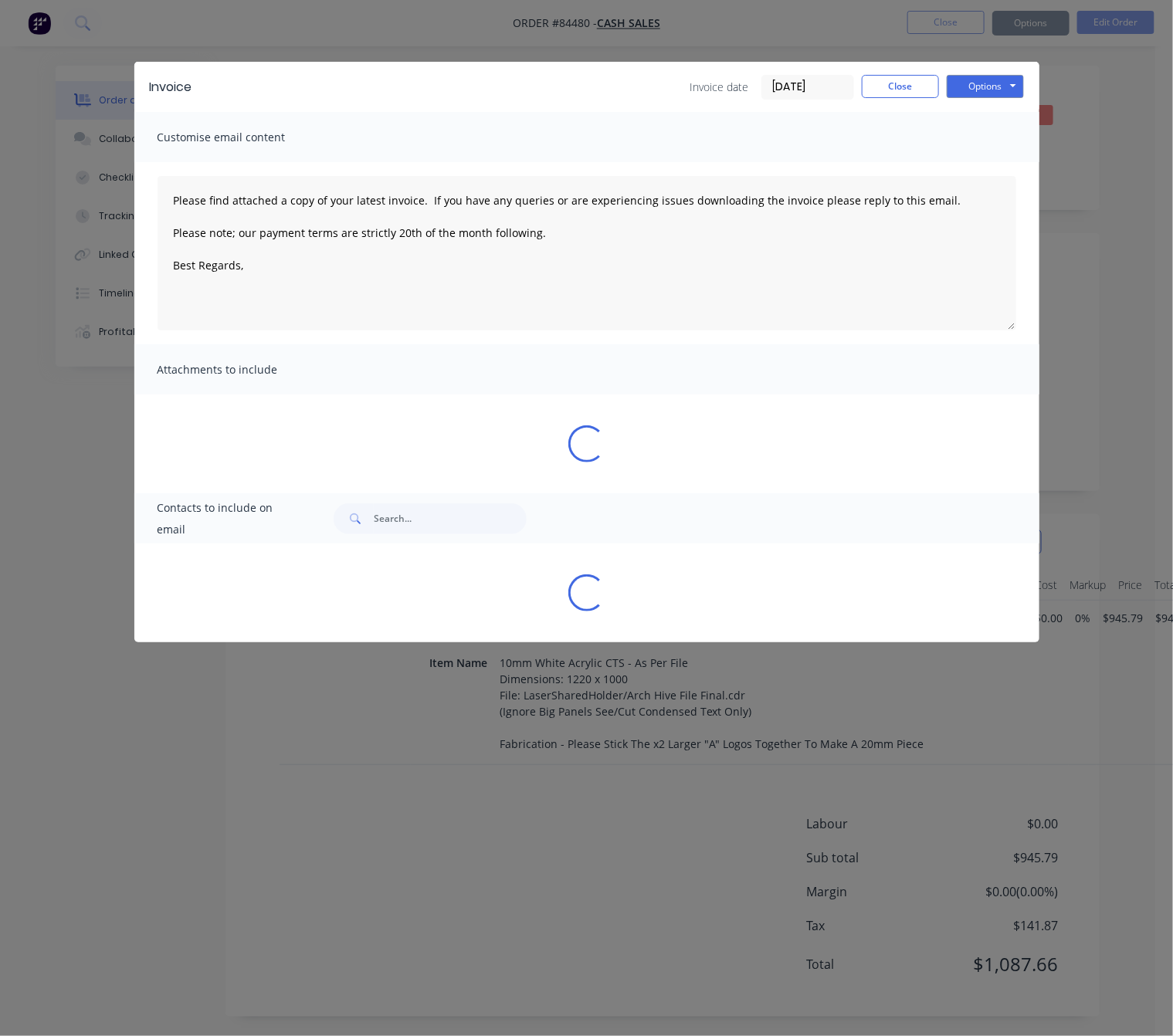
type textarea "Please find attached a copy of your latest invoice. If you have any queries or …"
